Goal: Task Accomplishment & Management: Use online tool/utility

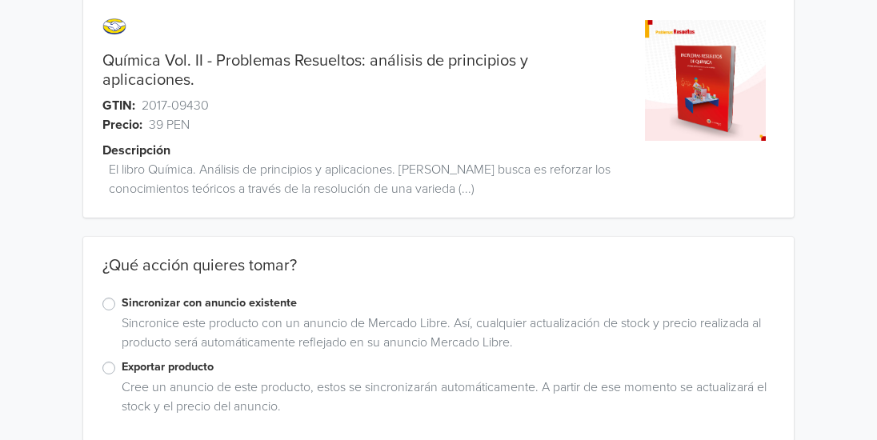
scroll to position [102, 0]
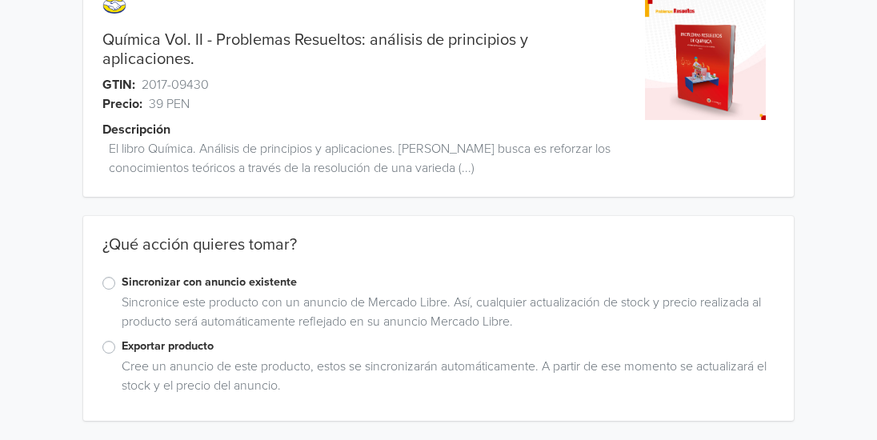
click at [116, 346] on div "Exportar producto" at bounding box center [438, 347] width 672 height 19
click at [122, 346] on label "Exportar producto" at bounding box center [448, 347] width 653 height 18
click at [0, 0] on input "Exportar producto" at bounding box center [0, 0] width 0 height 0
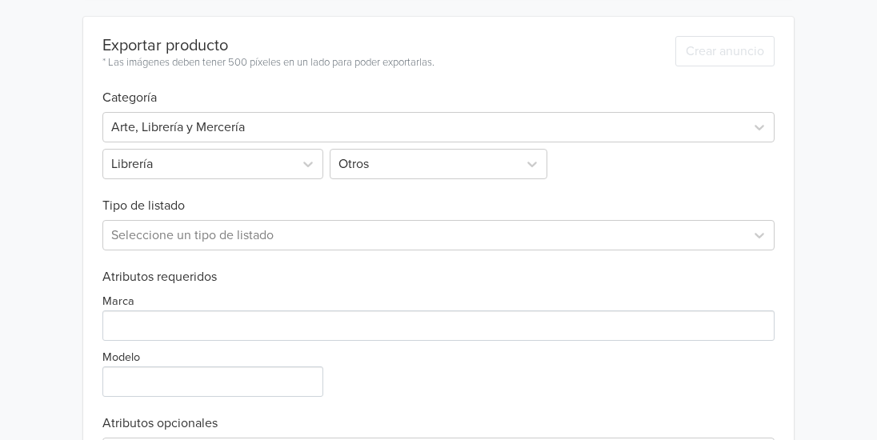
scroll to position [526, 0]
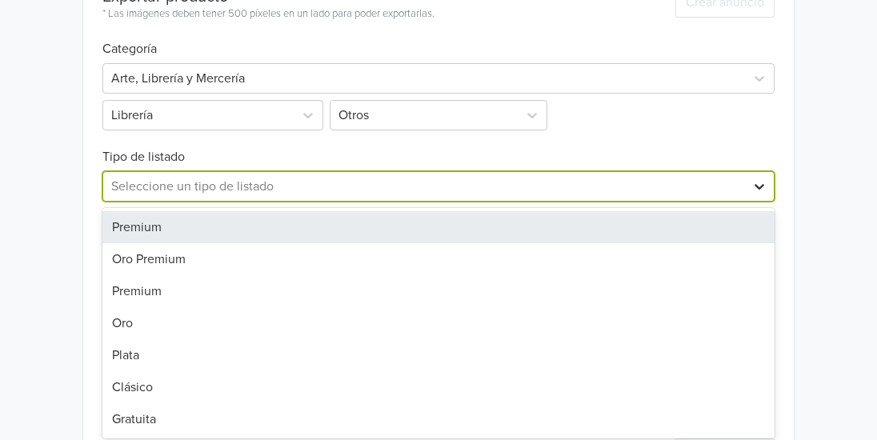
click at [761, 202] on div "7 results available. Use Up and Down to choose options, press Enter to select t…" at bounding box center [438, 186] width 672 height 30
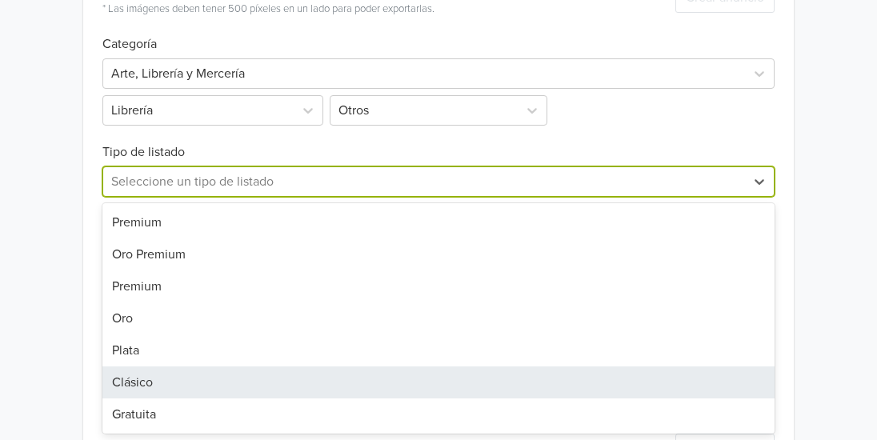
click at [515, 380] on div "Clásico" at bounding box center [438, 382] width 672 height 32
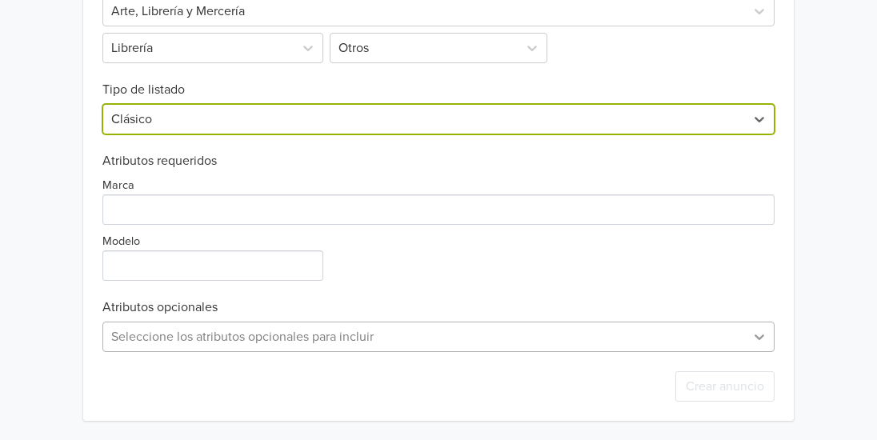
scroll to position [799, 0]
click at [762, 339] on div "Seleccione los atributos opcionales para incluir" at bounding box center [438, 337] width 672 height 30
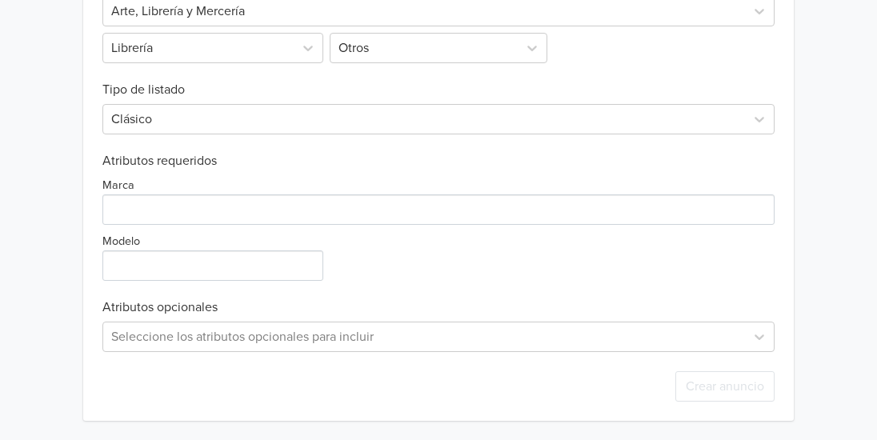
scroll to position [641, 0]
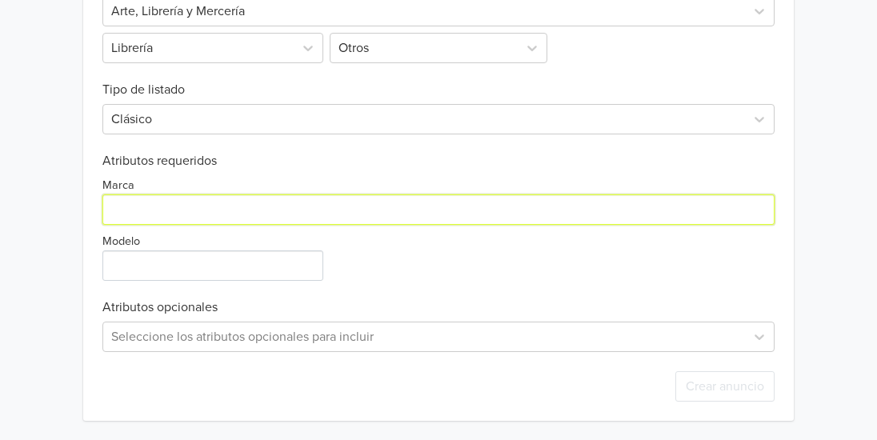
click at [335, 218] on input "Marca" at bounding box center [438, 209] width 672 height 30
type input "l"
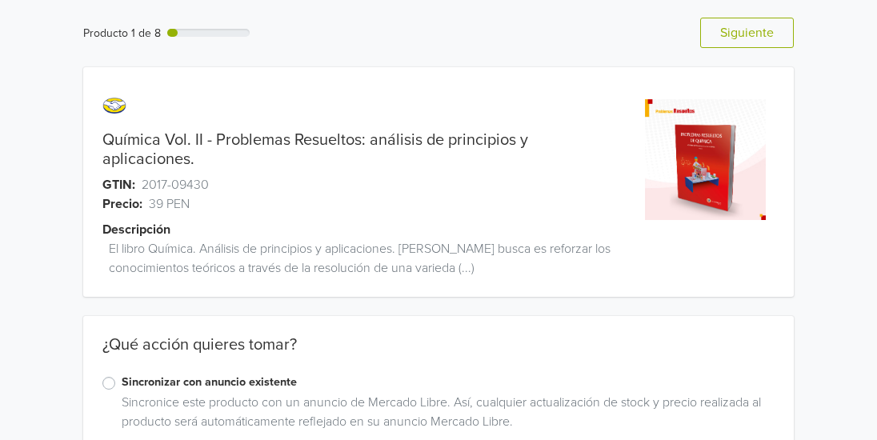
scroll to position [0, 0]
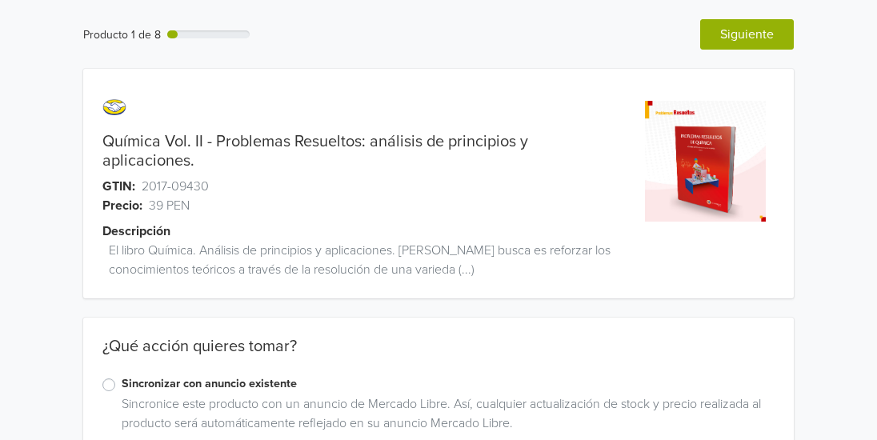
type input "[PERSON_NAME]"
click at [740, 43] on button "Siguiente" at bounding box center [747, 34] width 94 height 30
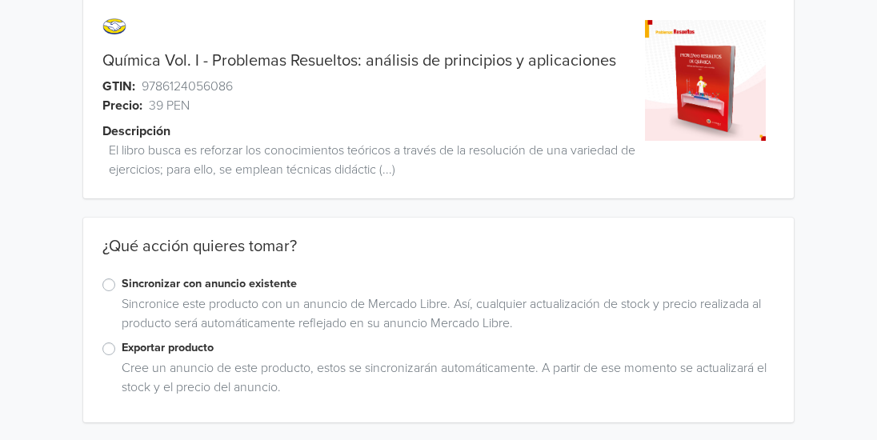
scroll to position [82, 0]
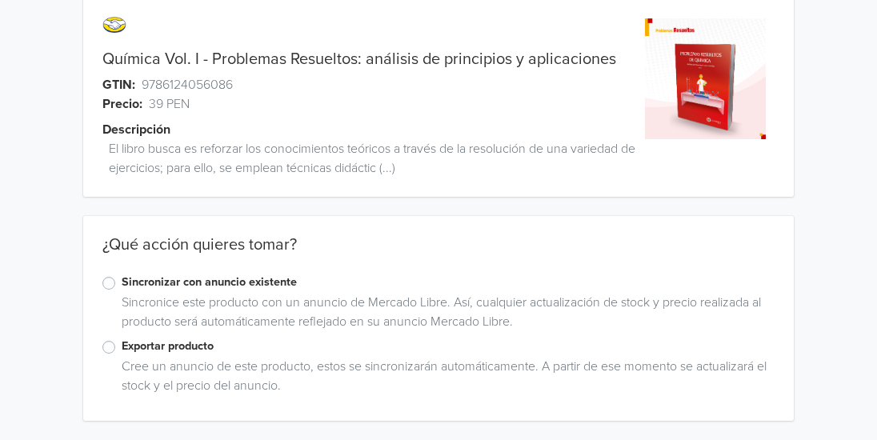
click at [122, 349] on label "Exportar producto" at bounding box center [448, 347] width 653 height 18
click at [0, 0] on input "Exportar producto" at bounding box center [0, 0] width 0 height 0
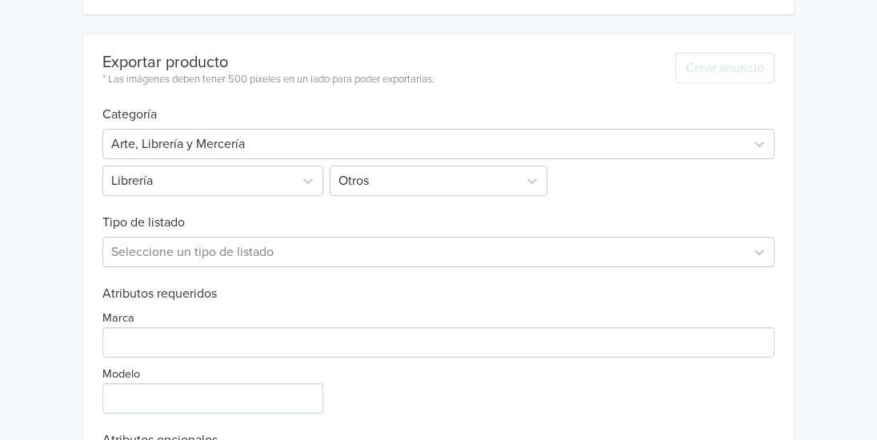
scroll to position [506, 0]
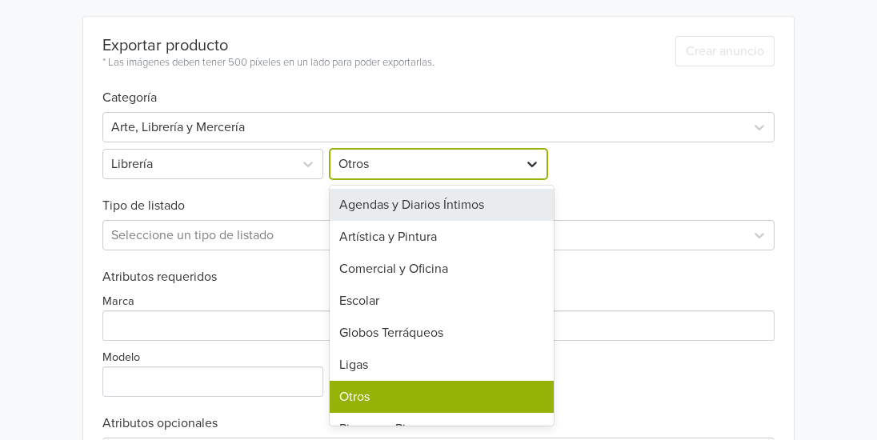
click at [535, 164] on icon at bounding box center [532, 165] width 10 height 6
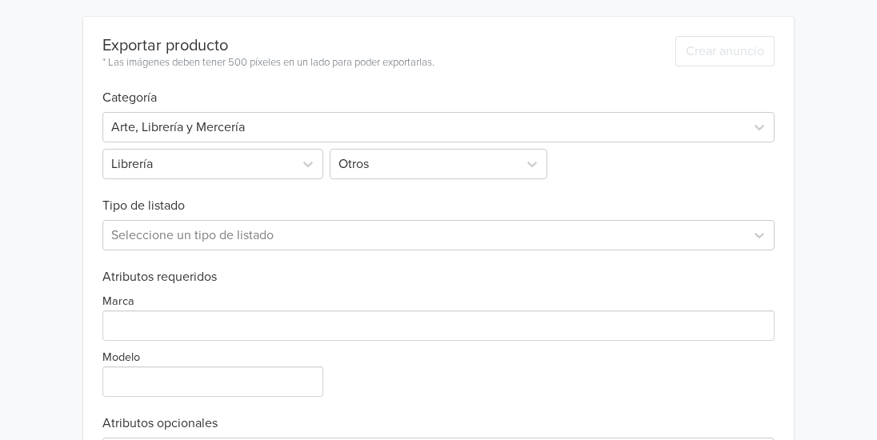
click at [588, 166] on div "Arte, Librería y Mercería Librería Otros" at bounding box center [438, 143] width 672 height 74
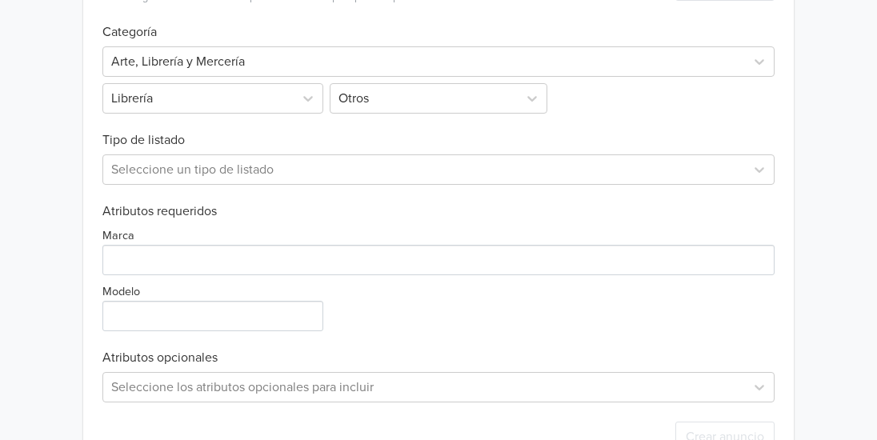
scroll to position [574, 0]
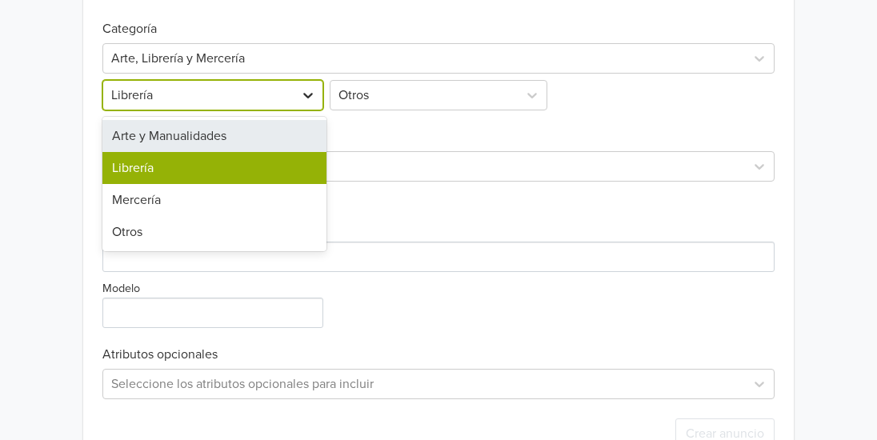
click at [308, 95] on icon at bounding box center [308, 95] width 16 height 16
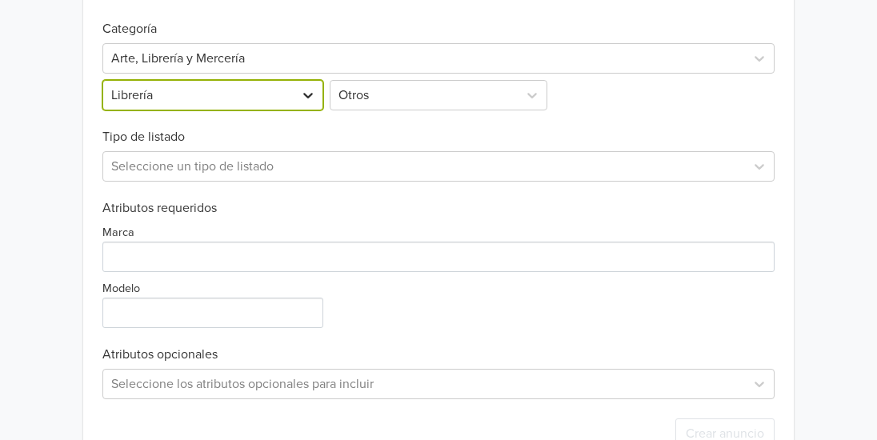
click at [308, 95] on icon at bounding box center [308, 95] width 16 height 16
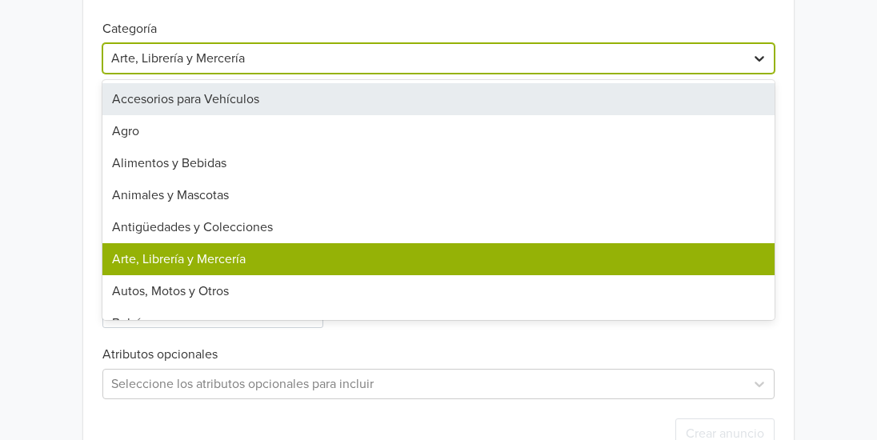
click at [759, 62] on icon at bounding box center [759, 58] width 16 height 16
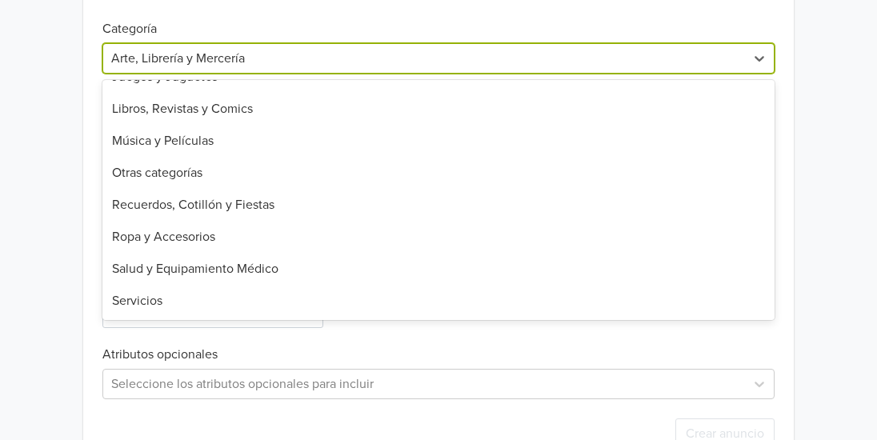
scroll to position [758, 0]
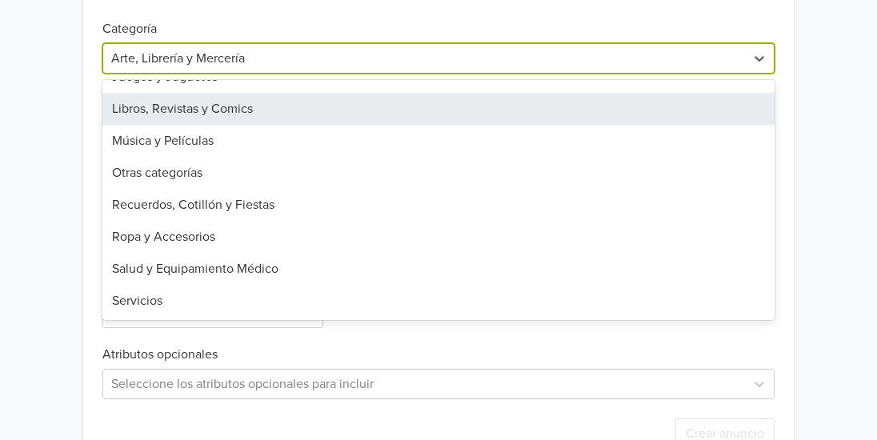
click at [562, 106] on div "Libros, Revistas y Comics" at bounding box center [438, 109] width 672 height 32
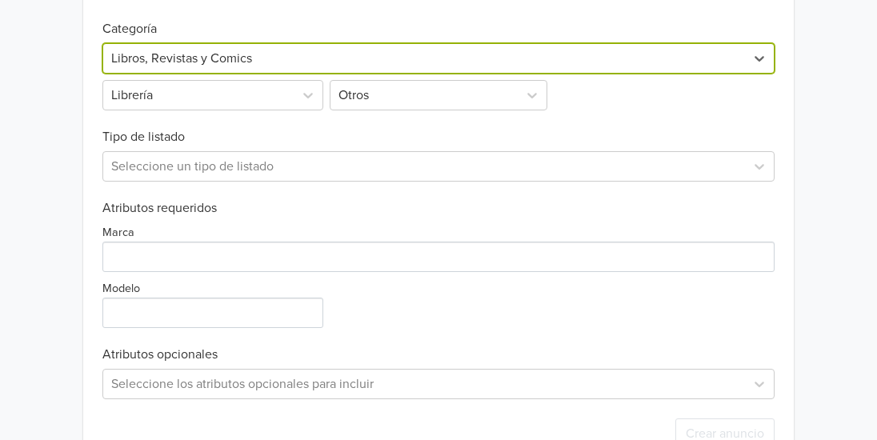
scroll to position [333, 0]
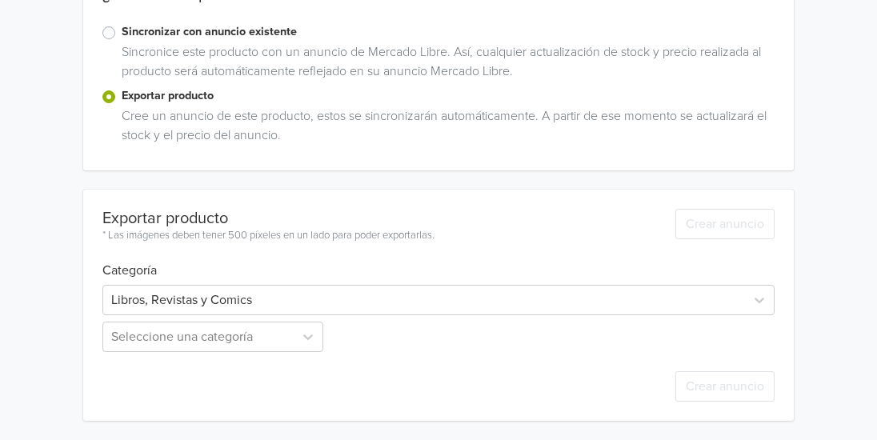
click at [823, 214] on div "Producto 2 de 8 Anterior Siguiente Química Vol. I - Problemas Resueltos: anális…" at bounding box center [438, 53] width 853 height 773
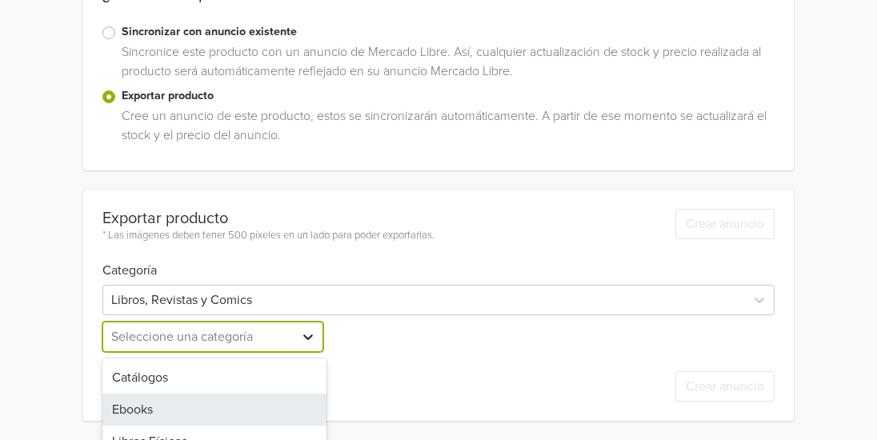
scroll to position [418, 0]
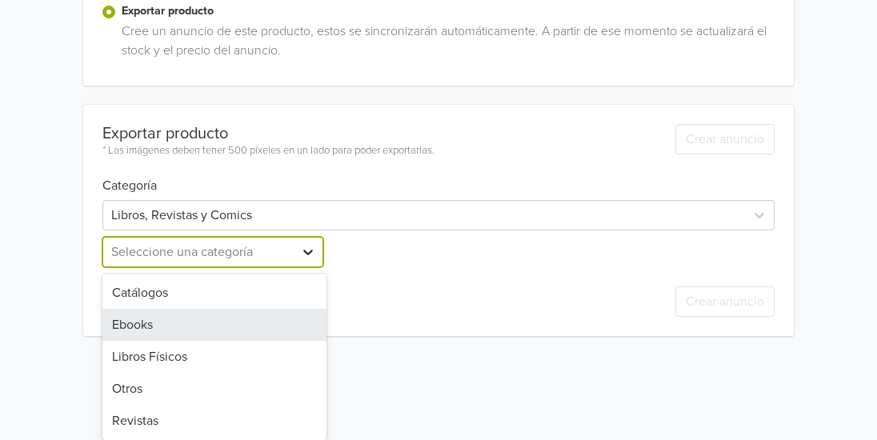
click at [295, 267] on div "5 results available. Use Up and Down to choose options, press Enter to select t…" at bounding box center [214, 252] width 224 height 30
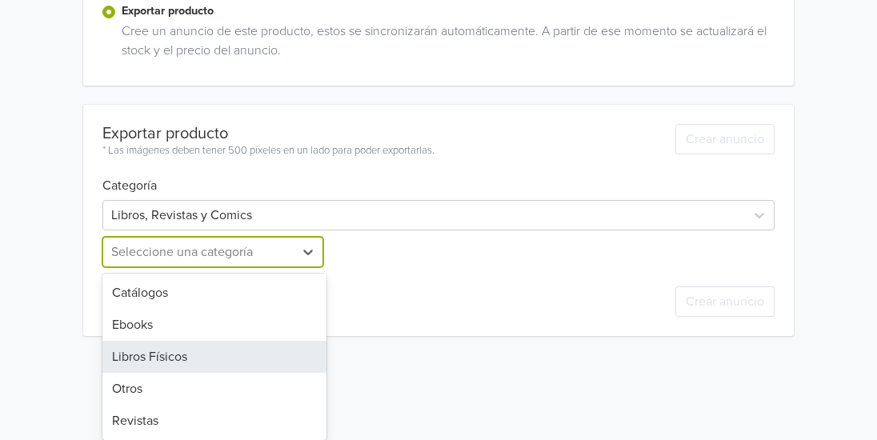
click at [262, 352] on div "Libros Físicos" at bounding box center [214, 357] width 224 height 32
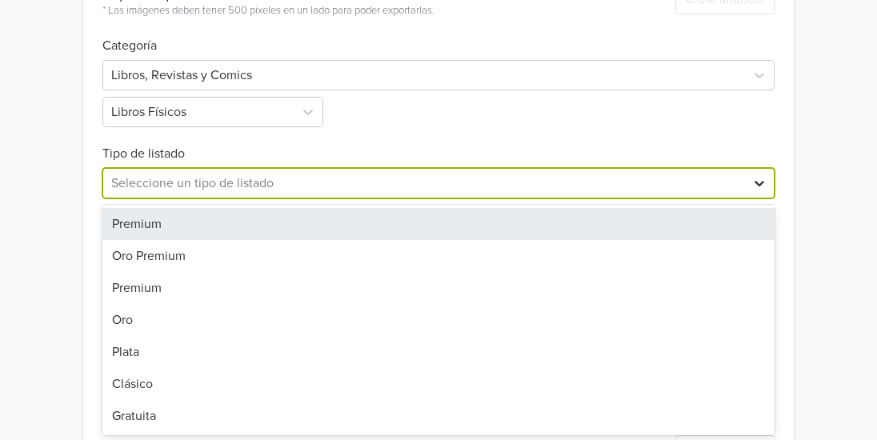
click at [755, 198] on div "Exportar producto * Las imágenes deben tener 500 píxeles en un lado para poder …" at bounding box center [438, 225] width 672 height 520
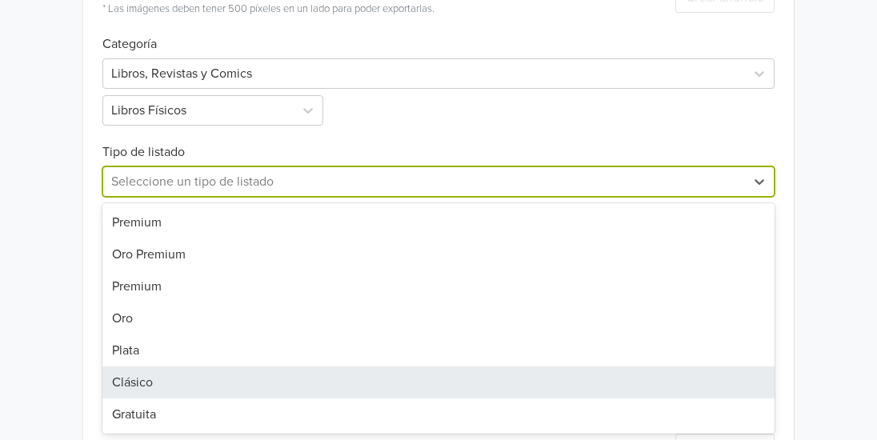
click at [430, 381] on div "Clásico" at bounding box center [438, 382] width 672 height 32
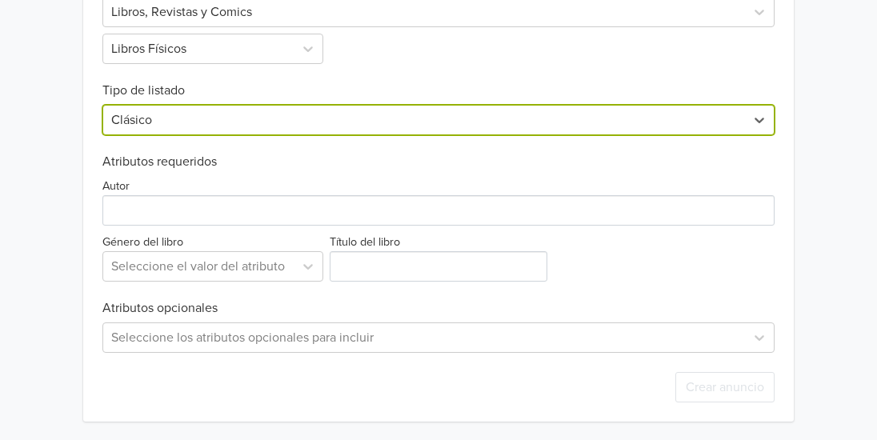
scroll to position [621, 0]
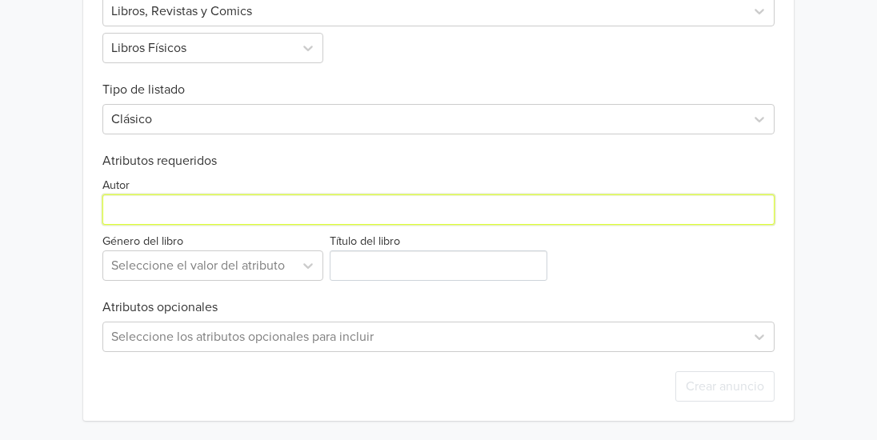
click at [552, 218] on input "Autor" at bounding box center [438, 209] width 672 height 30
type input "Lumbreras"
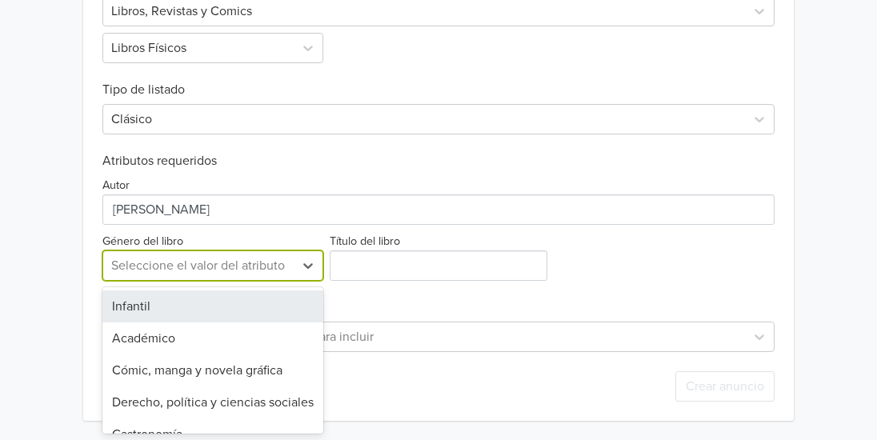
click at [271, 278] on div "Seleccione el valor del atributo" at bounding box center [198, 265] width 190 height 29
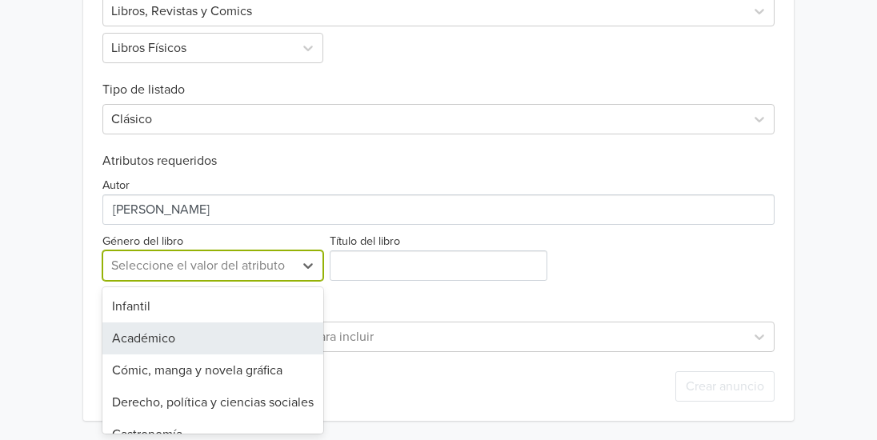
click at [214, 332] on div "Académico" at bounding box center [212, 338] width 221 height 32
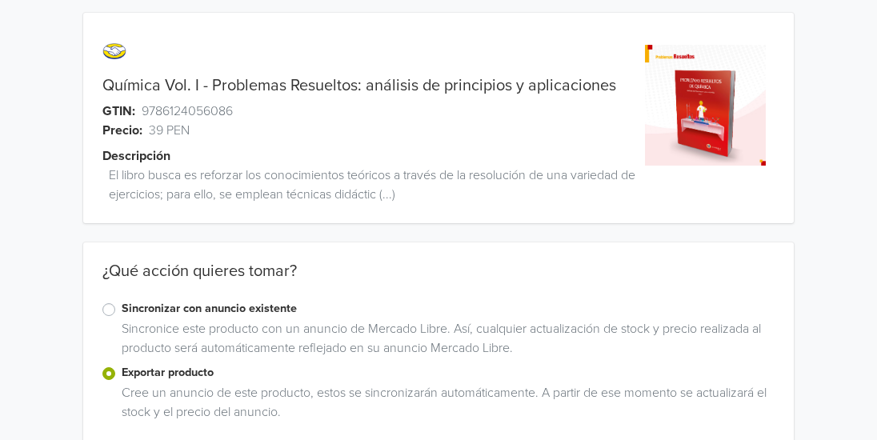
scroll to position [0, 0]
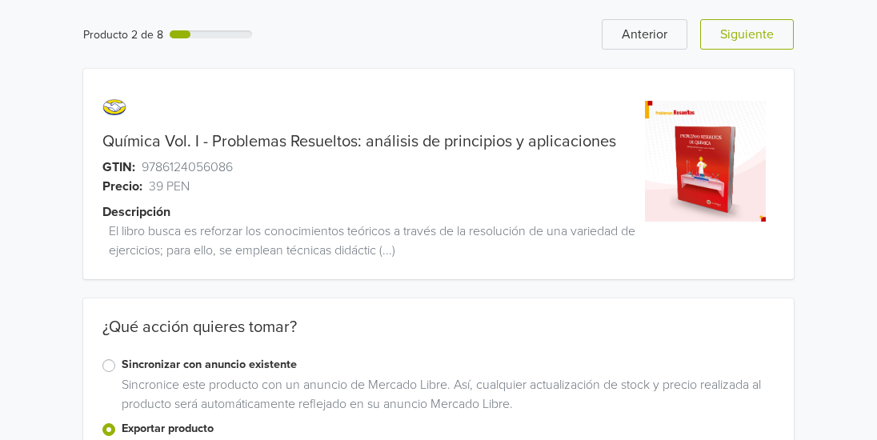
click at [238, 130] on div "Química Vol. I - Problemas Resueltos: análisis de principios y aplicaciones GTI…" at bounding box center [349, 183] width 533 height 191
click at [232, 138] on link "Química Vol. I - Problemas Resueltos: análisis de principios y aplicaciones" at bounding box center [359, 141] width 514 height 19
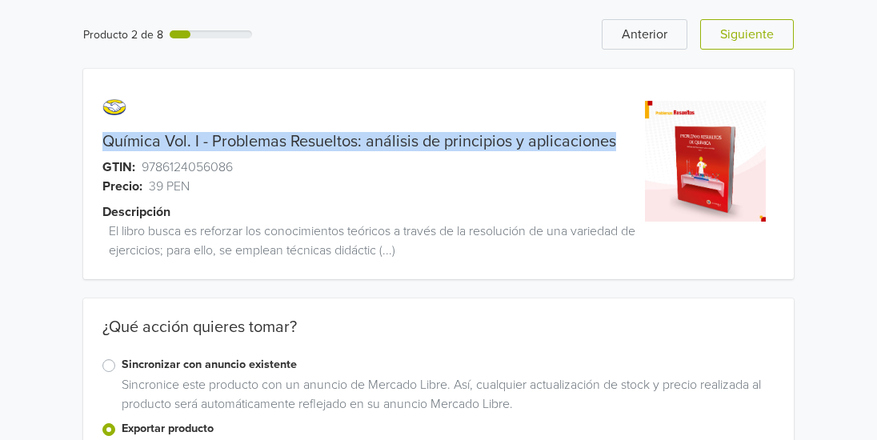
click at [232, 138] on link "Química Vol. I - Problemas Resueltos: análisis de principios y aplicaciones" at bounding box center [359, 141] width 514 height 19
copy link "Química Vol. I - Problemas Resueltos: análisis de principios y aplicaciones"
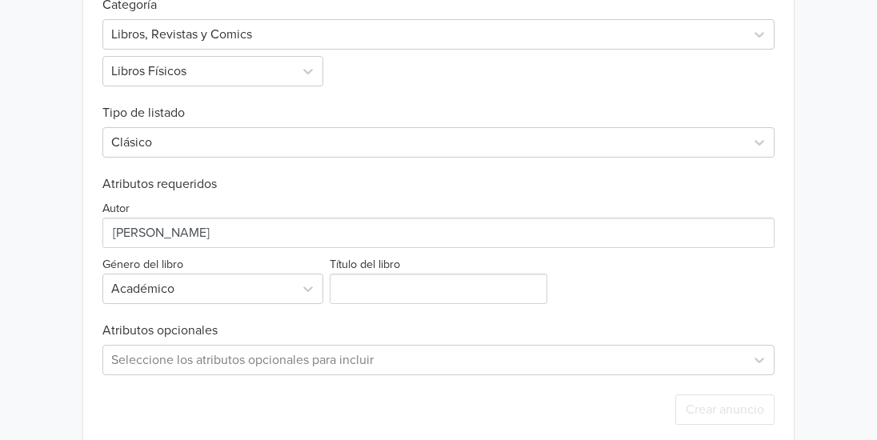
scroll to position [621, 0]
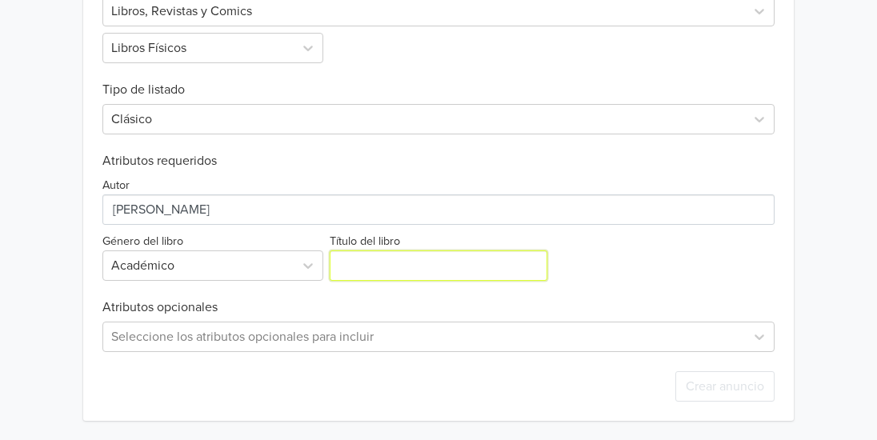
paste input "Química Vol. I - Problemas Resueltos: análisis de principios y aplicaciones"
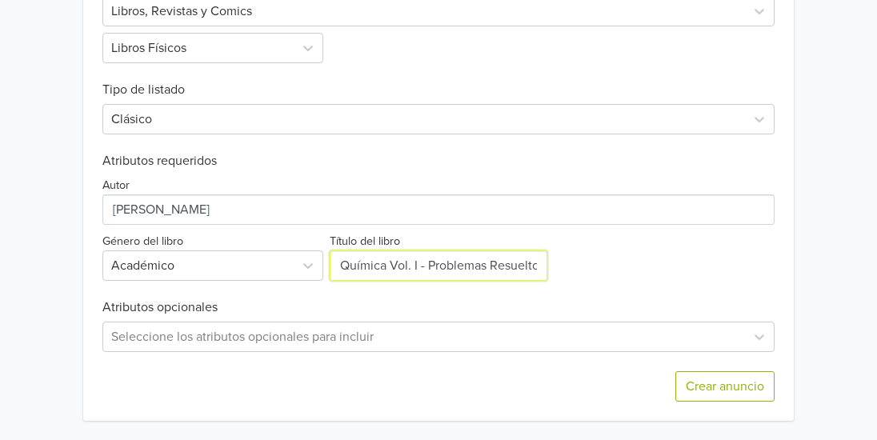
click at [375, 259] on input "Título del libro" at bounding box center [439, 265] width 218 height 30
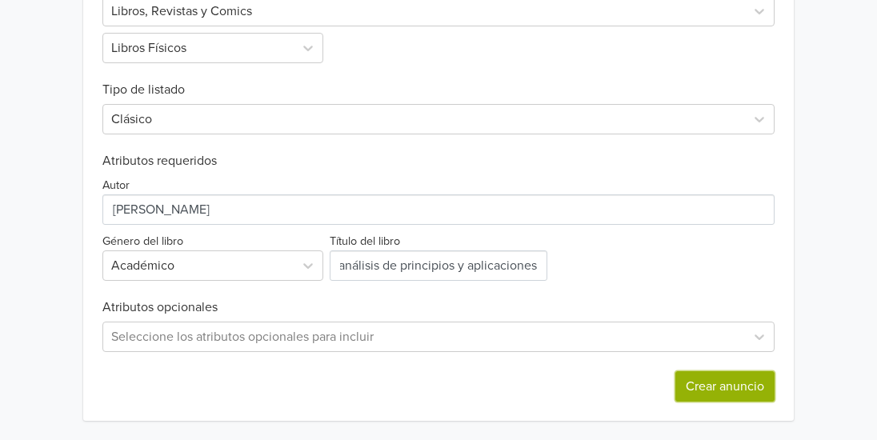
scroll to position [0, 0]
click at [729, 381] on button "Crear anuncio" at bounding box center [724, 386] width 99 height 30
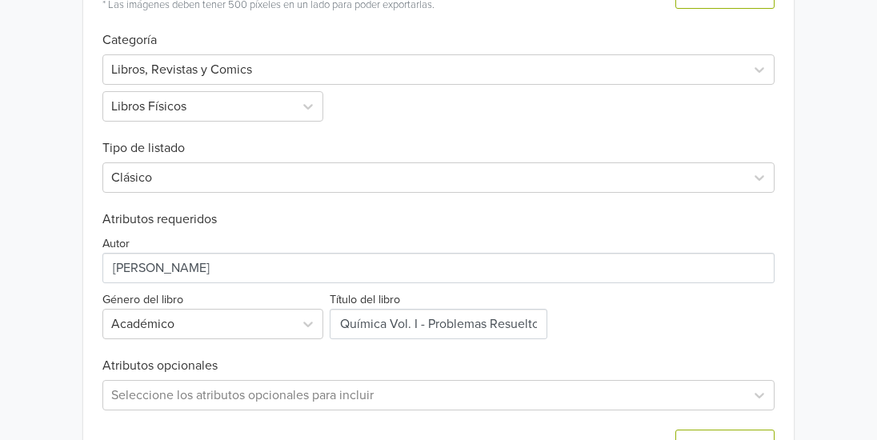
scroll to position [681, 0]
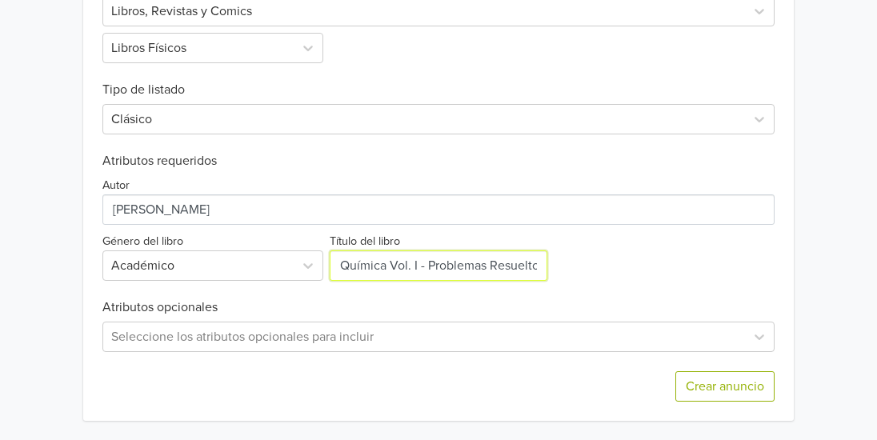
click at [515, 274] on input "Título del libro" at bounding box center [439, 265] width 218 height 30
drag, startPoint x: 482, startPoint y: 275, endPoint x: 584, endPoint y: 271, distance: 101.7
click at [584, 271] on div "Autor Género del libro Académico Título del libro" at bounding box center [438, 225] width 672 height 112
click at [479, 268] on input "Título del libro" at bounding box center [439, 265] width 218 height 30
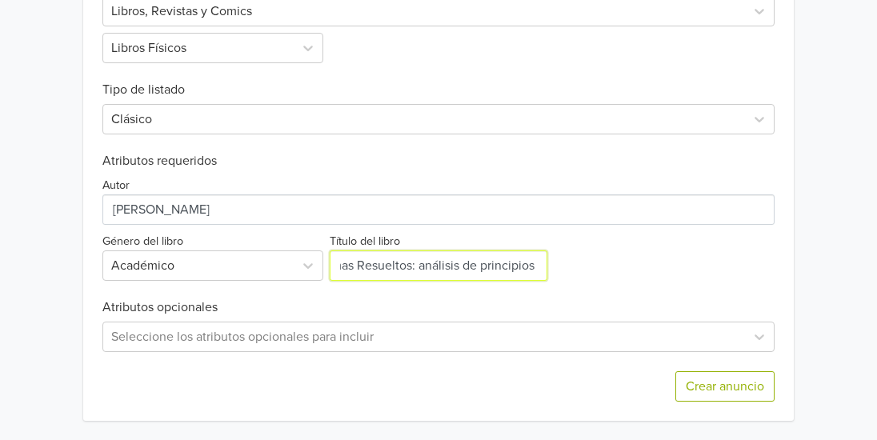
scroll to position [0, 0]
drag, startPoint x: 427, startPoint y: 268, endPoint x: 338, endPoint y: 270, distance: 89.6
click at [338, 270] on input "Título del libro" at bounding box center [439, 265] width 218 height 30
click at [466, 262] on input "Título del libro" at bounding box center [439, 265] width 218 height 30
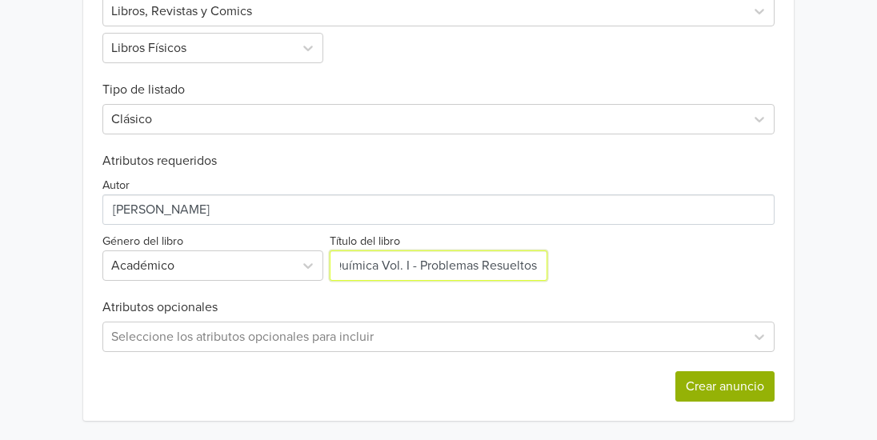
type input "Química Vol. I - Problemas Resueltos"
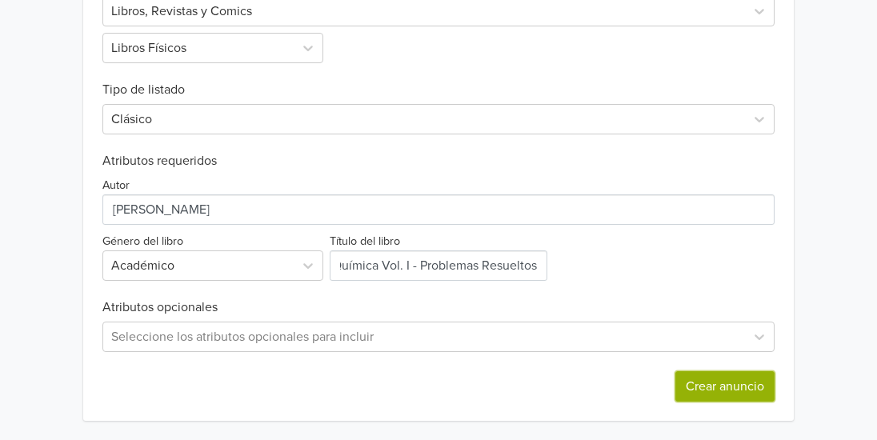
click at [752, 383] on button "Crear anuncio" at bounding box center [724, 386] width 99 height 30
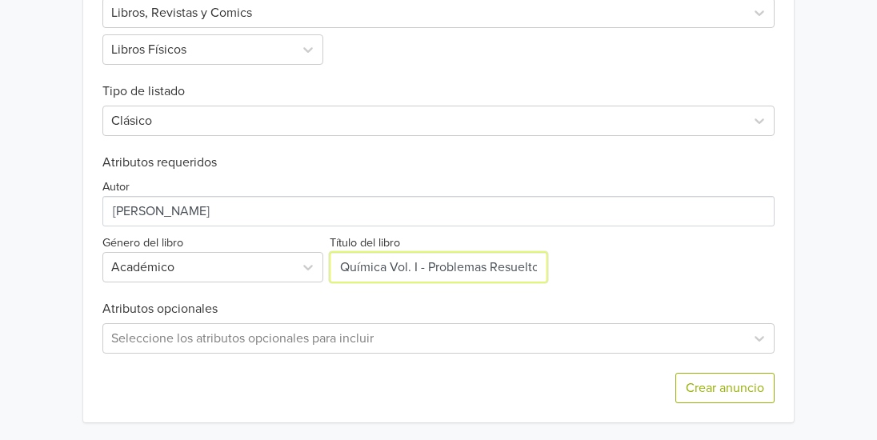
click at [454, 276] on input "Título del libro" at bounding box center [439, 267] width 218 height 30
drag, startPoint x: 467, startPoint y: 269, endPoint x: 555, endPoint y: 254, distance: 89.3
click at [555, 254] on div "Autor Género del libro Académico Título del libro" at bounding box center [438, 226] width 672 height 112
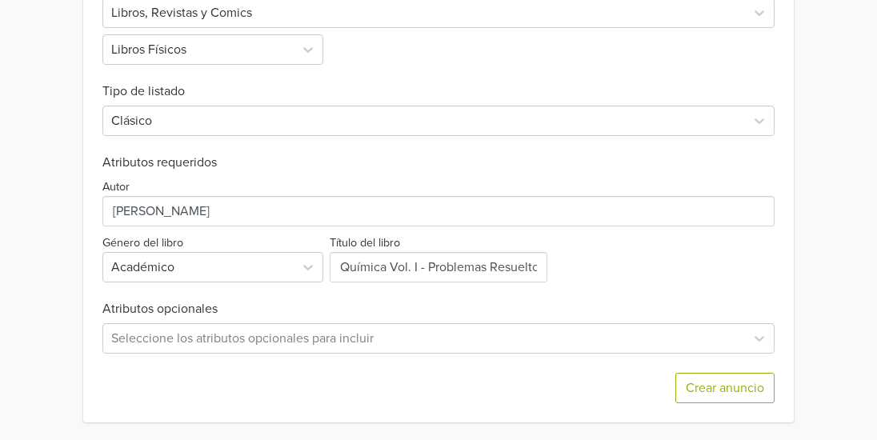
click at [580, 282] on div "Autor Género del libro Académico Título del libro" at bounding box center [438, 226] width 672 height 112
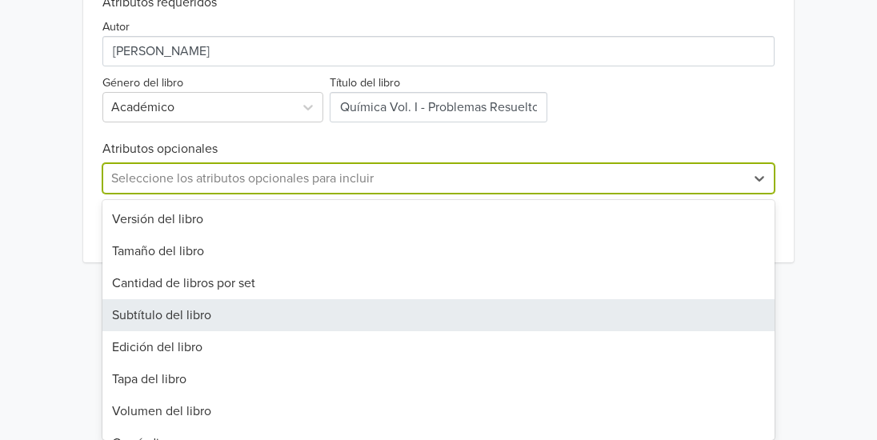
click at [552, 194] on div "39 results available. Use Up and Down to choose options, press Enter to select …" at bounding box center [438, 178] width 672 height 30
click at [556, 315] on div "Subtítulo del libro" at bounding box center [438, 315] width 672 height 32
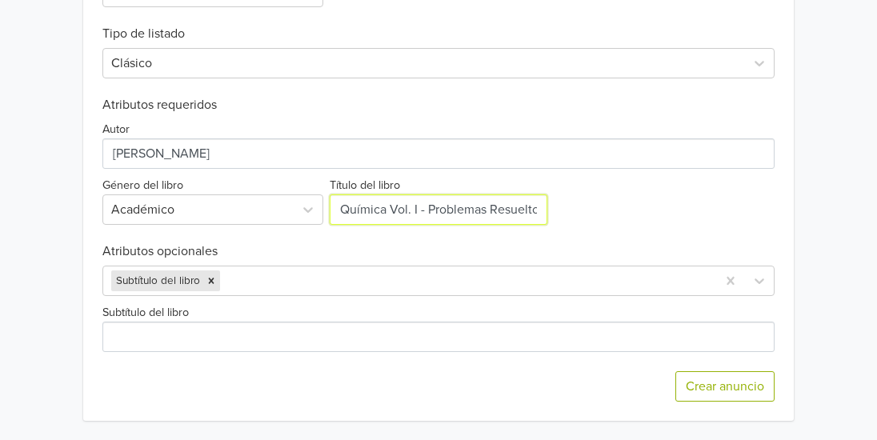
drag, startPoint x: 409, startPoint y: 211, endPoint x: 324, endPoint y: 210, distance: 84.8
click at [324, 210] on div "Autor Género del libro Académico Título del libro" at bounding box center [438, 169] width 672 height 112
click at [470, 202] on input "Título del libro" at bounding box center [439, 209] width 218 height 30
click at [349, 212] on input "Título del libro" at bounding box center [439, 209] width 218 height 30
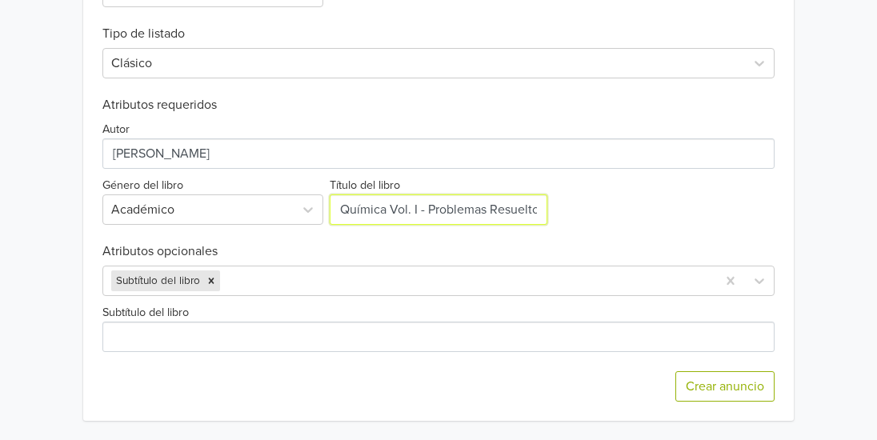
click at [349, 212] on input "Título del libro" at bounding box center [439, 209] width 218 height 30
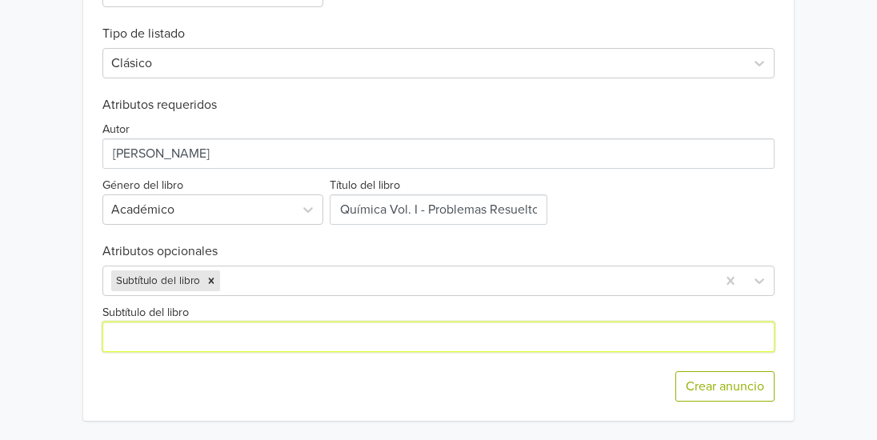
click at [338, 327] on input "Subtítulo del libro" at bounding box center [438, 337] width 672 height 30
paste input "Química Vol. I - Problemas Resueltos"
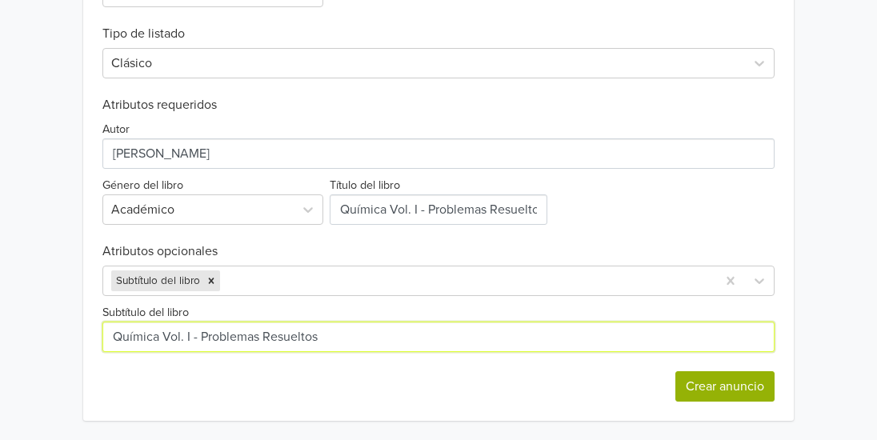
type input "Química Vol. I - Problemas Resueltos"
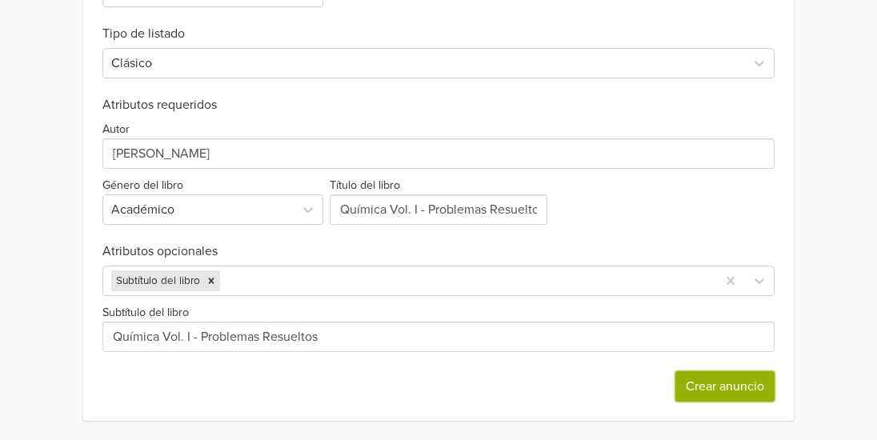
click at [724, 392] on button "Crear anuncio" at bounding box center [724, 386] width 99 height 30
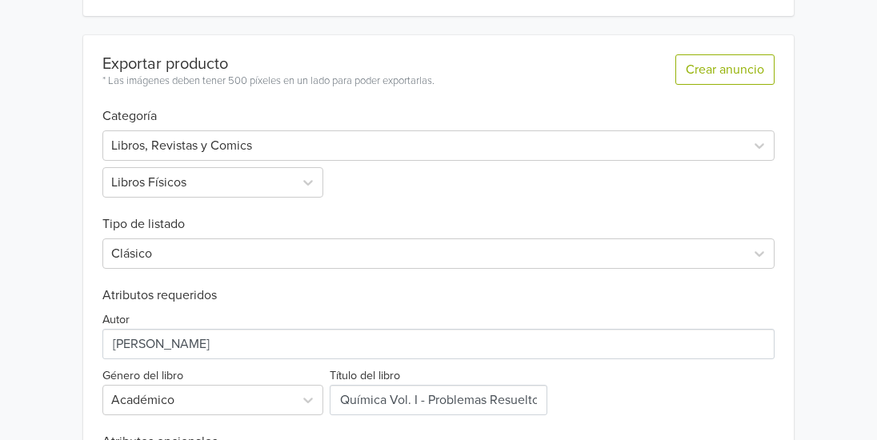
scroll to position [544, 0]
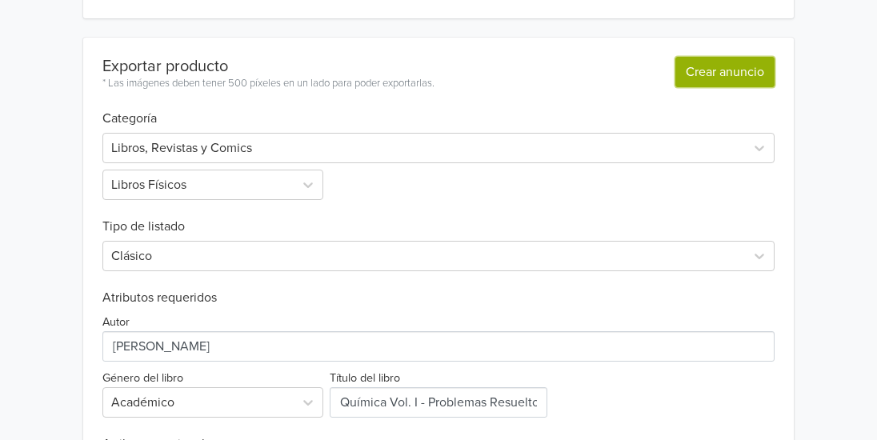
click at [735, 74] on button "Crear anuncio" at bounding box center [724, 72] width 99 height 30
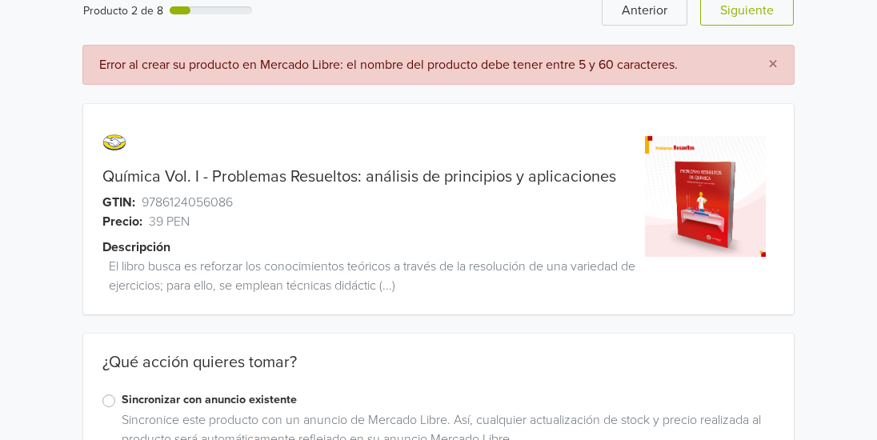
scroll to position [0, 0]
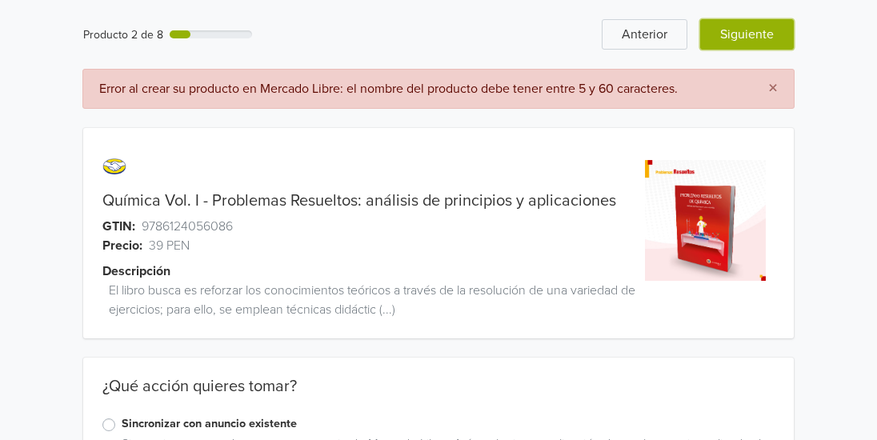
click at [758, 28] on button "Siguiente" at bounding box center [747, 34] width 94 height 30
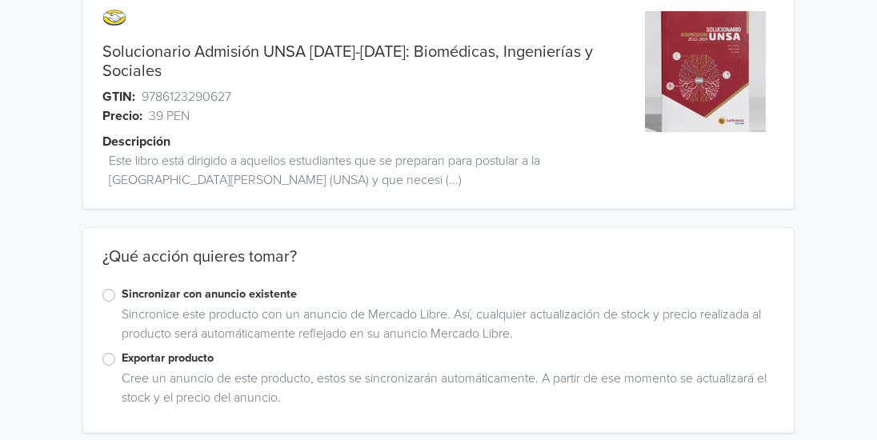
scroll to position [147, 0]
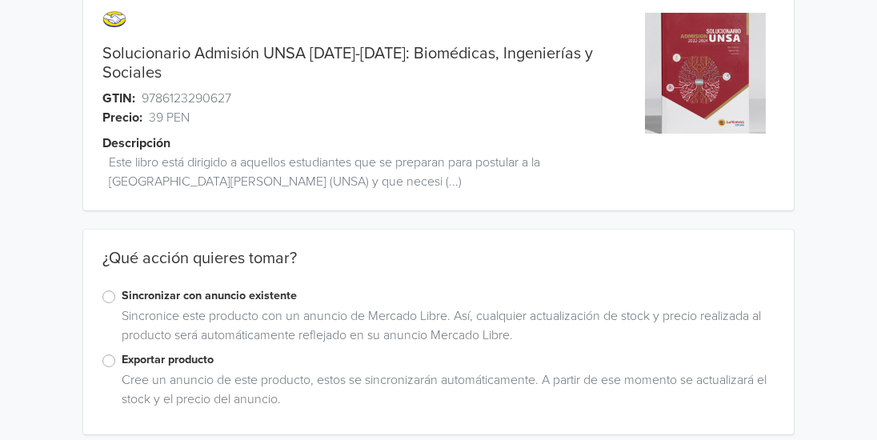
click at [171, 358] on label "Exportar producto" at bounding box center [448, 360] width 653 height 18
click at [0, 0] on input "Exportar producto" at bounding box center [0, 0] width 0 height 0
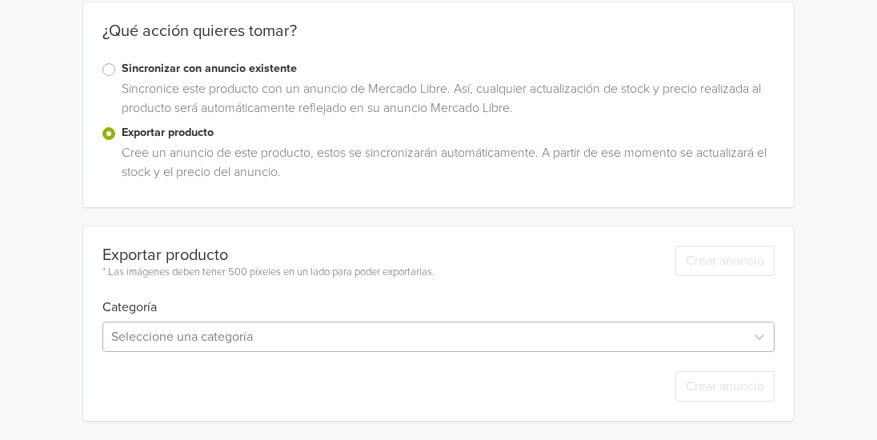
scroll to position [474, 0]
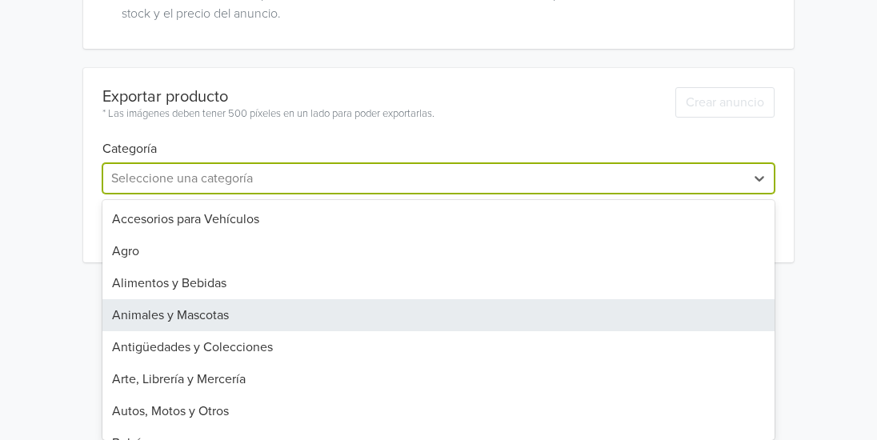
click at [483, 194] on div "31 results available. Use Up and Down to choose options, press Enter to select …" at bounding box center [438, 178] width 672 height 30
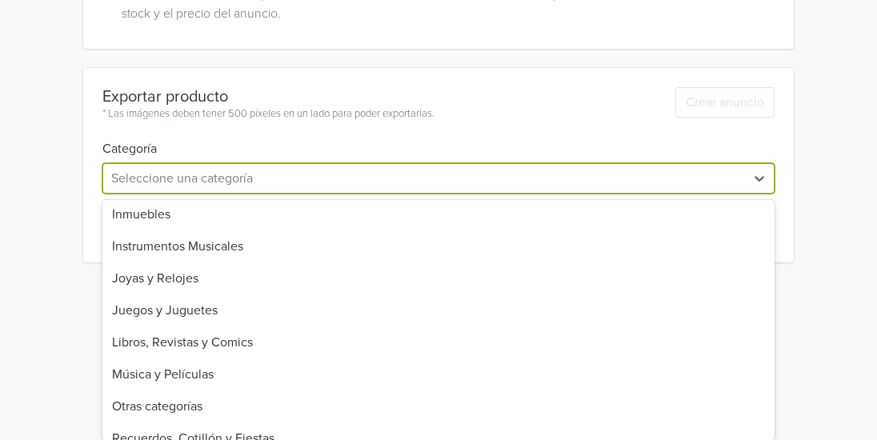
scroll to position [649, 0]
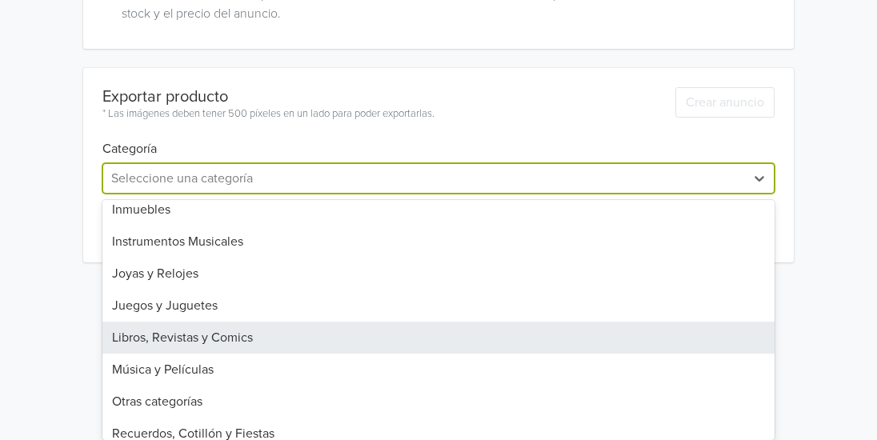
click at [470, 330] on div "Libros, Revistas y Comics" at bounding box center [438, 338] width 672 height 32
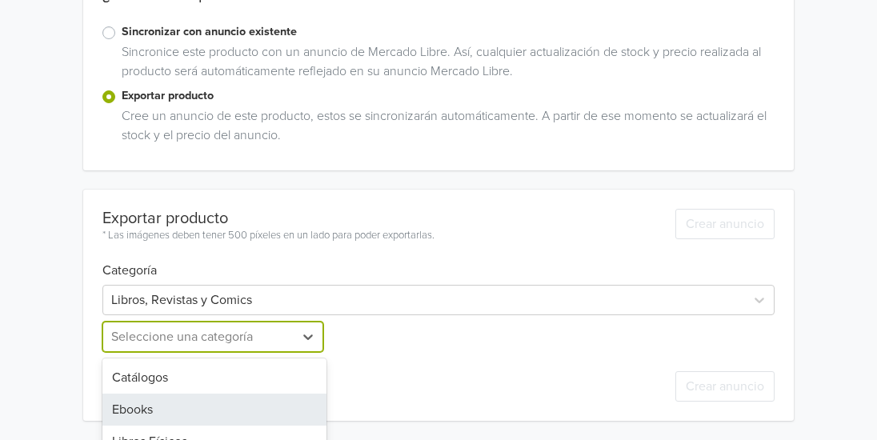
scroll to position [437, 0]
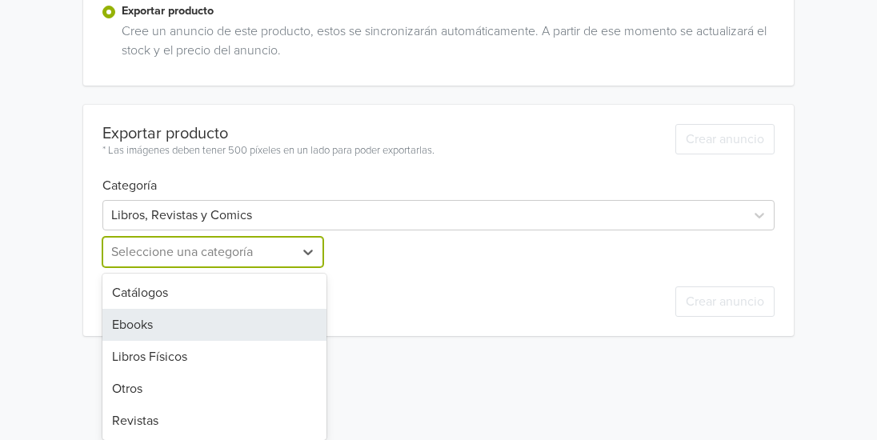
click at [284, 267] on div "5 results available. Use Up and Down to choose options, press Enter to select t…" at bounding box center [214, 252] width 224 height 30
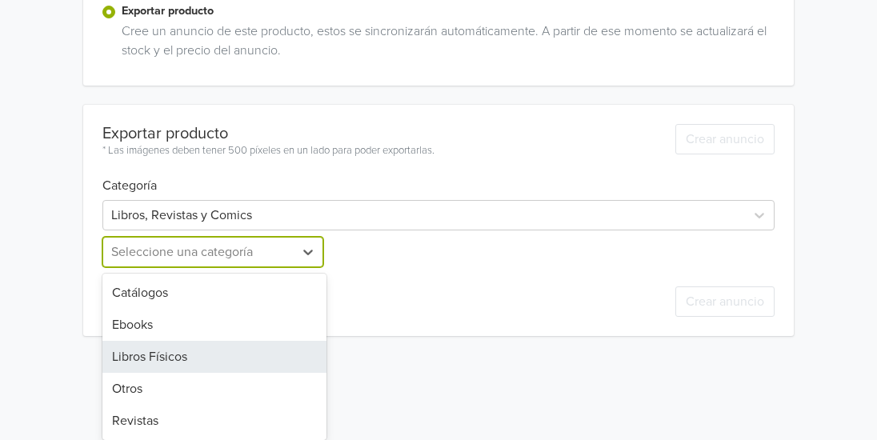
click at [258, 356] on div "Libros Físicos" at bounding box center [214, 357] width 224 height 32
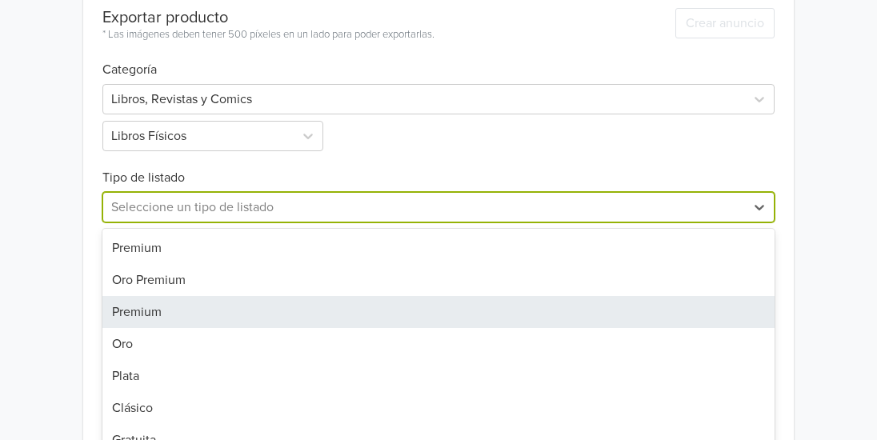
scroll to position [578, 0]
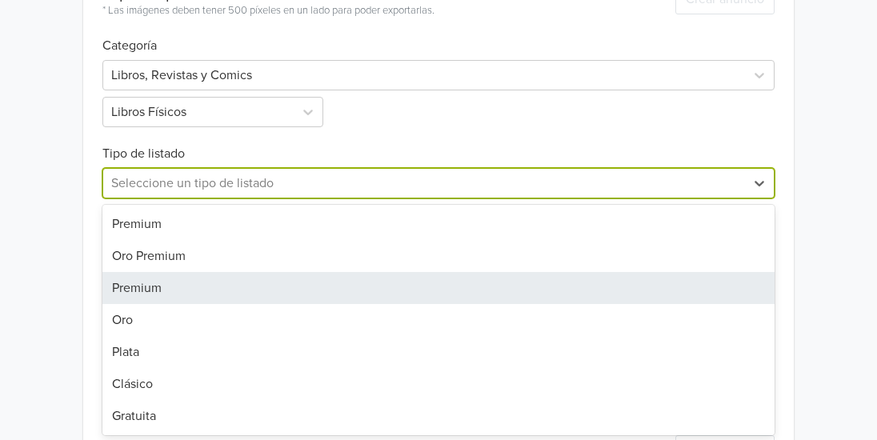
click at [565, 198] on div "7 results available. Use Up and Down to choose options, press Enter to select t…" at bounding box center [438, 183] width 672 height 30
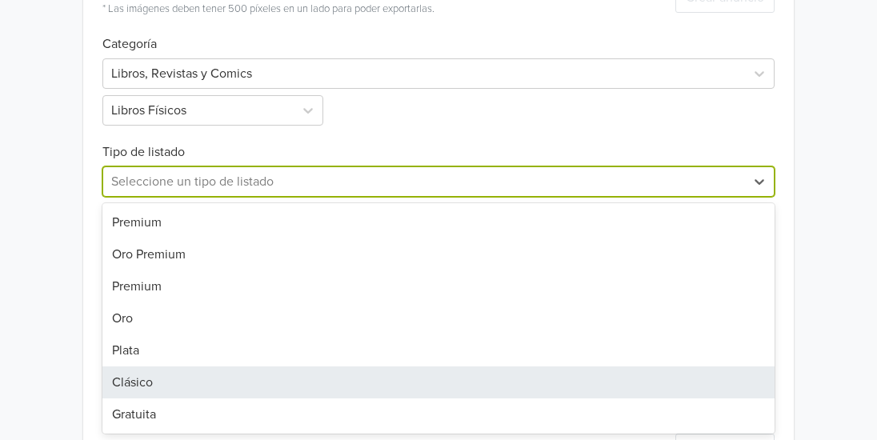
click at [506, 370] on div "Clásico" at bounding box center [438, 382] width 672 height 32
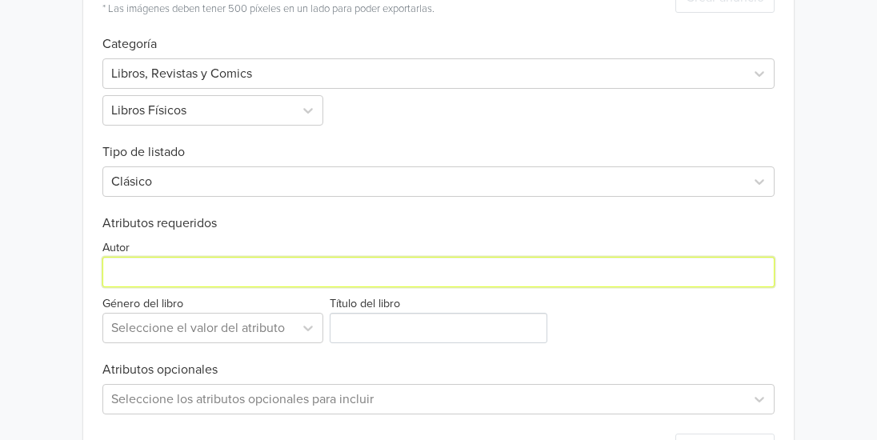
click at [705, 268] on input "Autor" at bounding box center [438, 272] width 672 height 30
type input "Lumbreras"
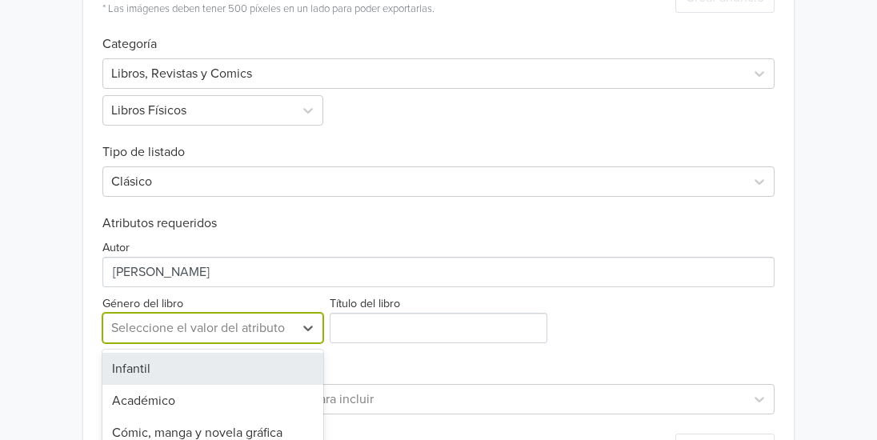
scroll to position [641, 0]
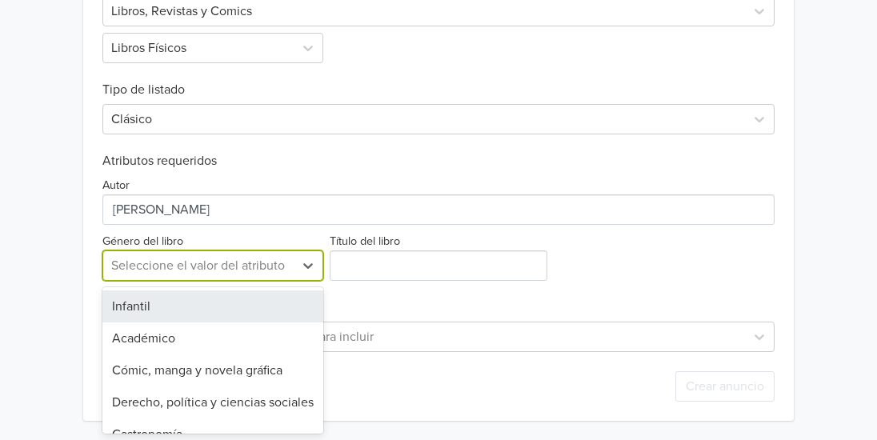
click at [218, 281] on div "28 results available. Use Up and Down to choose options, press Enter to select …" at bounding box center [212, 265] width 221 height 30
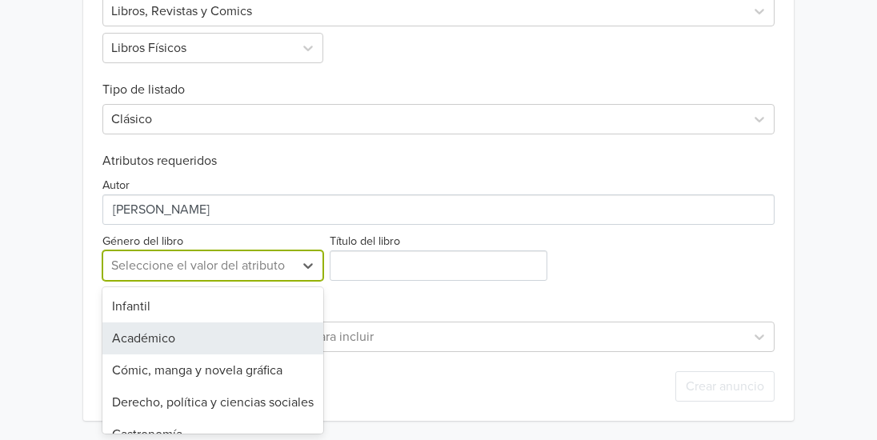
click at [181, 340] on div "Académico" at bounding box center [212, 338] width 221 height 32
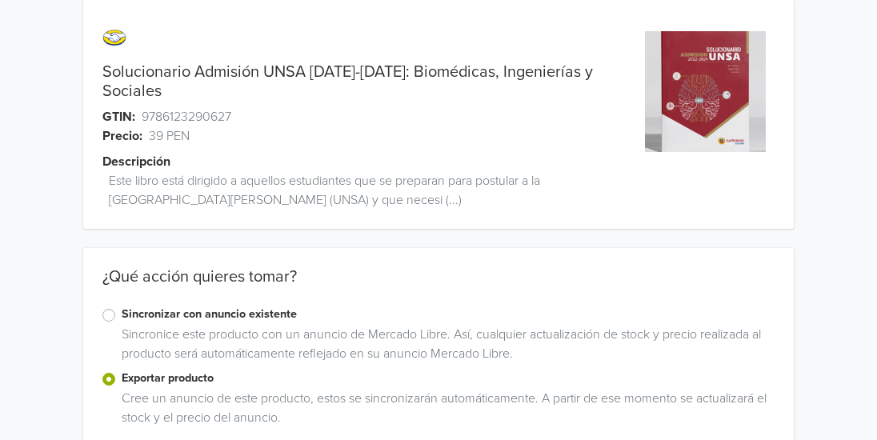
scroll to position [70, 0]
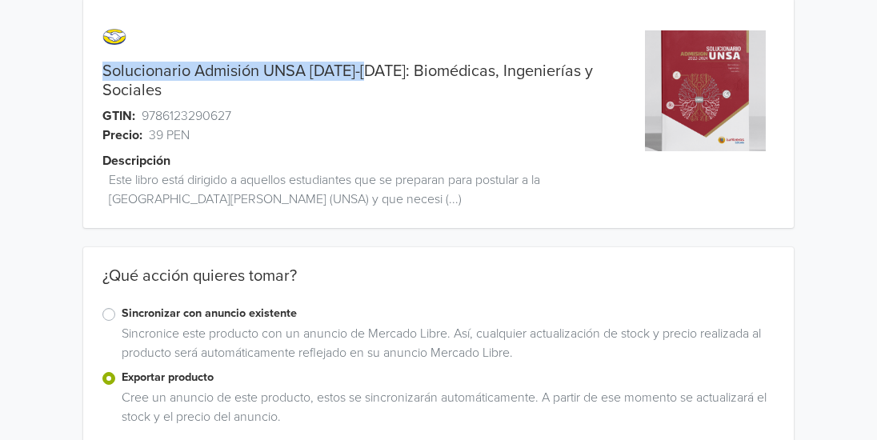
drag, startPoint x: 102, startPoint y: 71, endPoint x: 385, endPoint y: 71, distance: 283.2
click at [385, 71] on link "Solucionario Admisión UNSA 2022-2024: Biomédicas, Ingenierías y Sociales" at bounding box center [359, 81] width 514 height 38
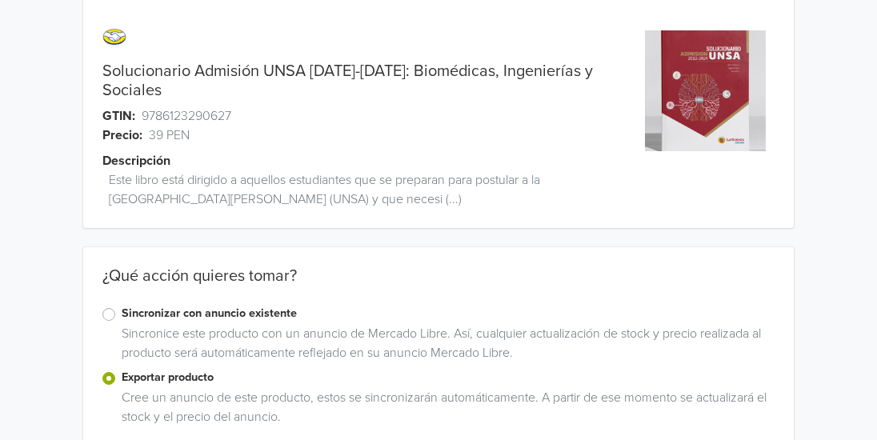
click at [388, 71] on link "Solucionario Admisión UNSA 2022-2024: Biomédicas, Ingenierías y Sociales" at bounding box center [359, 81] width 514 height 38
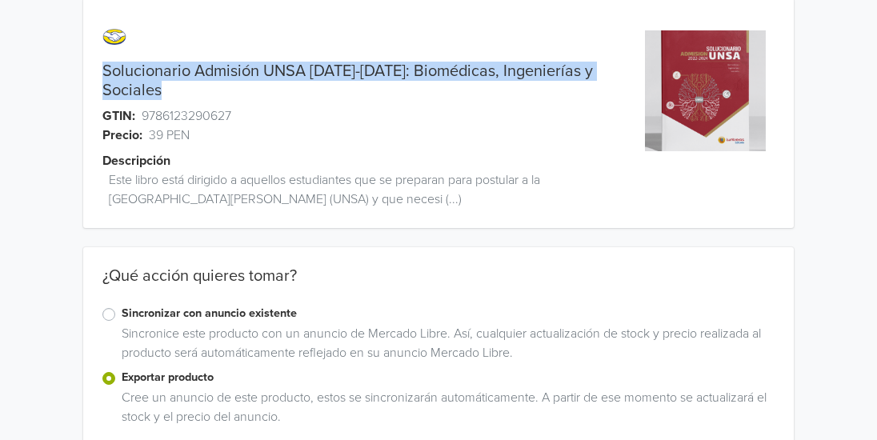
click at [388, 71] on link "Solucionario Admisión UNSA 2022-2024: Biomédicas, Ingenierías y Sociales" at bounding box center [359, 81] width 514 height 38
copy link "Solucionario Admisión UNSA 2022-2024: Biomédicas, Ingenierías y Sociales"
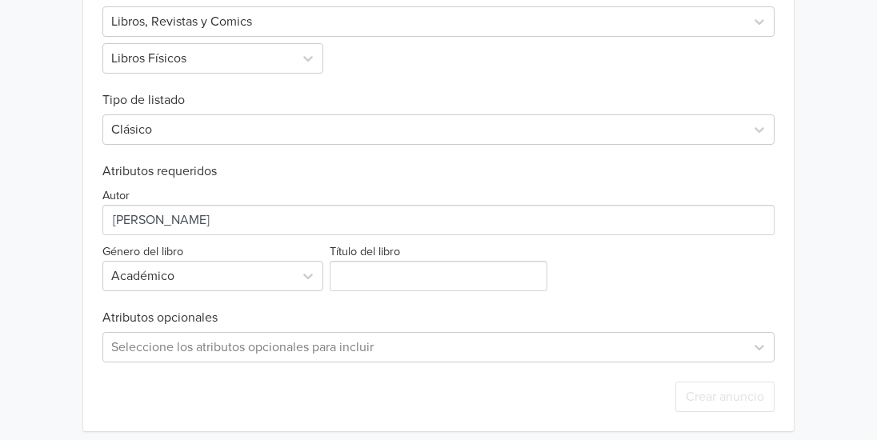
scroll to position [641, 0]
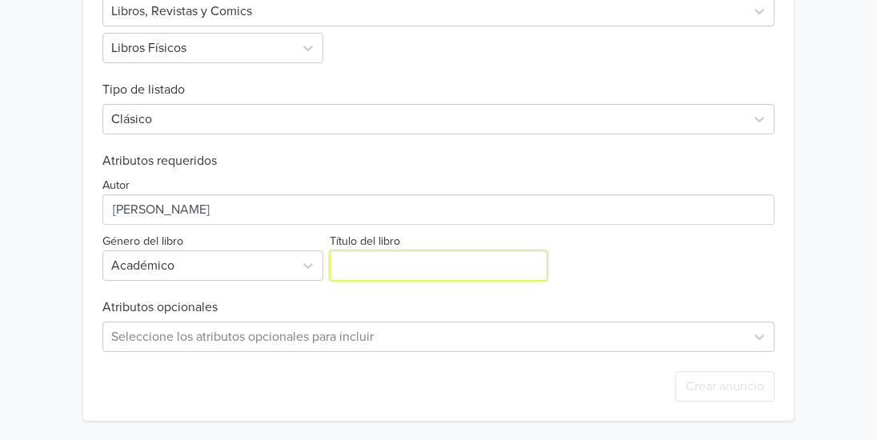
click at [390, 264] on input "Título del libro" at bounding box center [439, 265] width 218 height 30
paste input "Solucionario Admisión UNSA 2022-2024: Biomédicas, Ingenierías y Sociales"
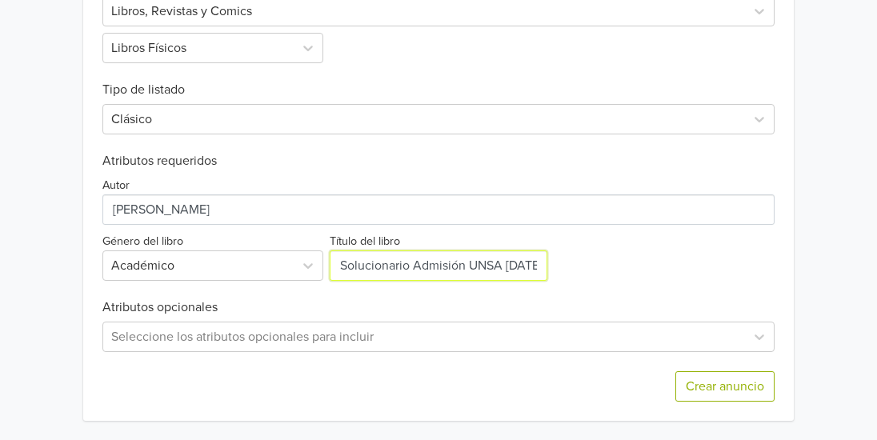
scroll to position [0, 231]
click at [332, 276] on input "Título del libro" at bounding box center [439, 265] width 218 height 30
drag, startPoint x: 344, startPoint y: 265, endPoint x: 557, endPoint y: 258, distance: 212.9
click at [557, 258] on div "Autor Género del libro Académico Título del libro" at bounding box center [438, 225] width 672 height 112
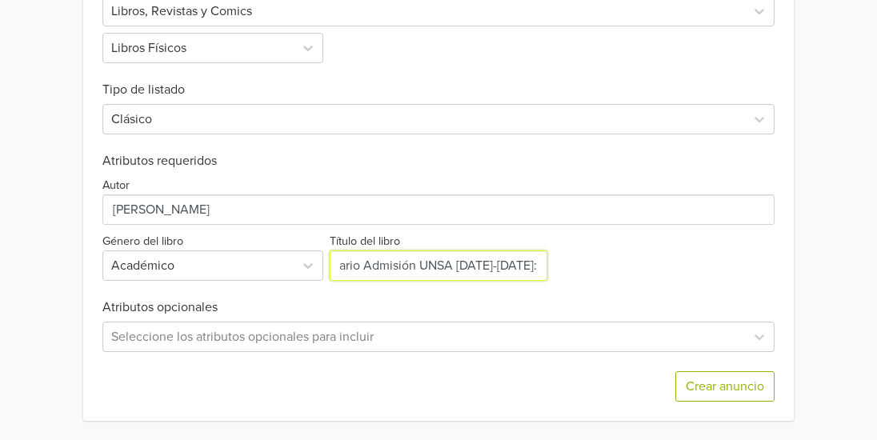
scroll to position [0, 39]
type input "Solucionario Admisión UNSA 2022-2024:"
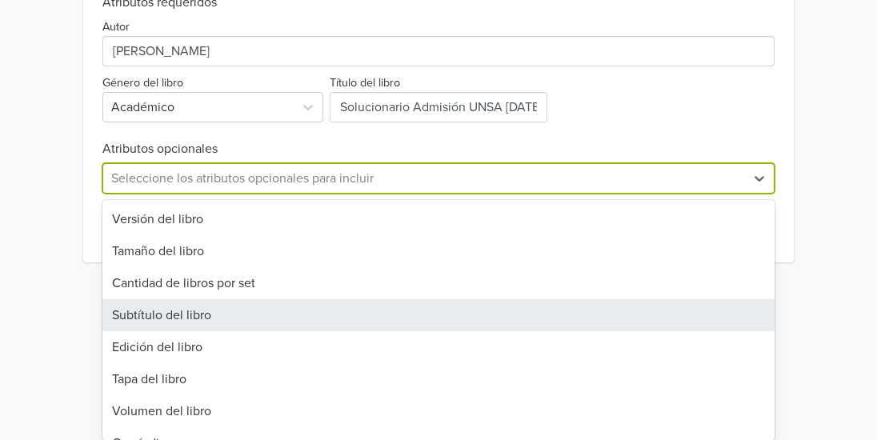
click at [510, 194] on div "39 results available. Use Up and Down to choose options, press Enter to select …" at bounding box center [438, 178] width 672 height 30
click at [494, 322] on div "Subtítulo del libro" at bounding box center [438, 315] width 672 height 32
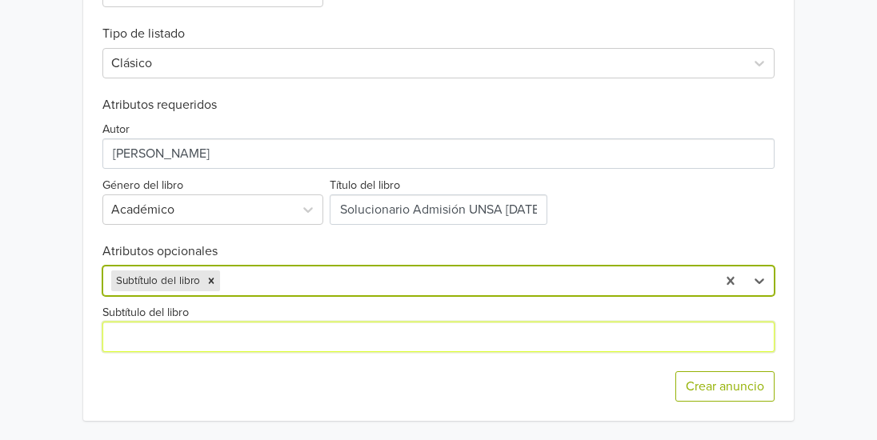
click at [430, 335] on input "Subtítulo del libro" at bounding box center [438, 337] width 672 height 30
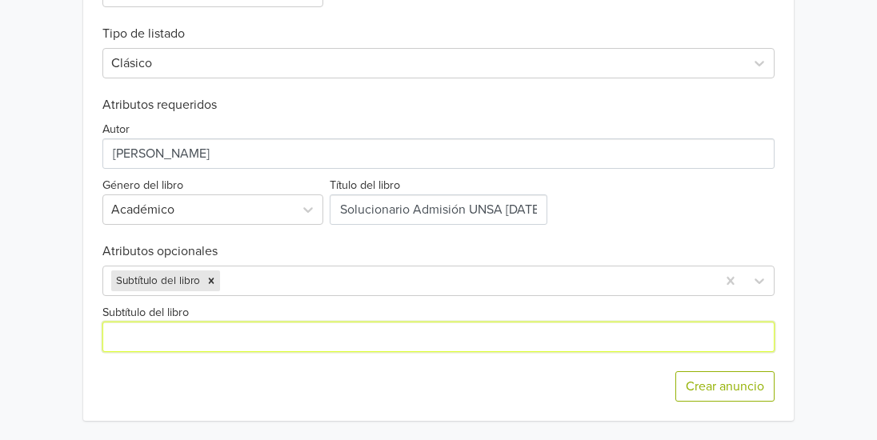
paste input "Biomédicas, Ingenierías y Sociales"
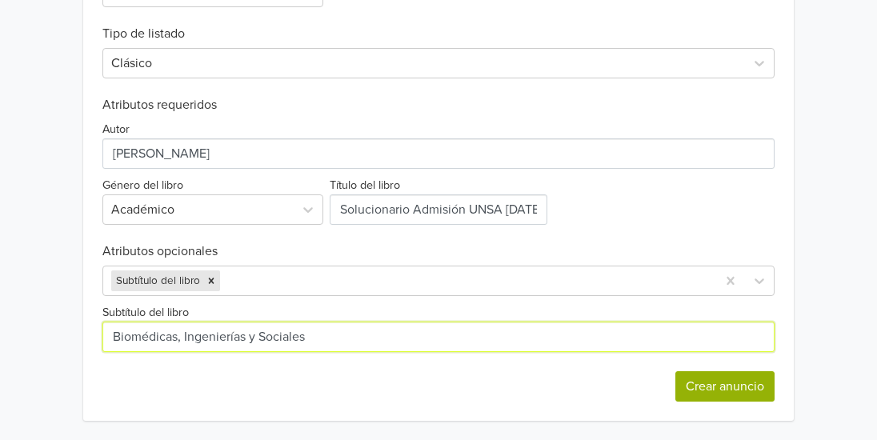
type input "Biomédicas, Ingenierías y Sociales"
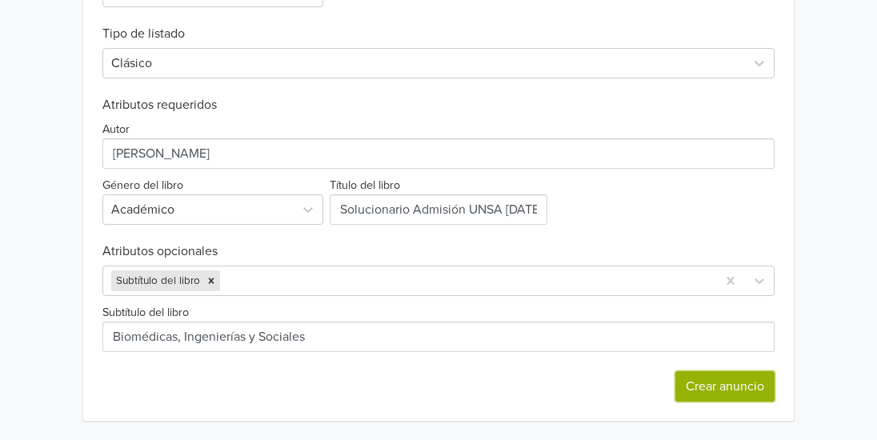
click at [719, 386] on button "Crear anuncio" at bounding box center [724, 386] width 99 height 30
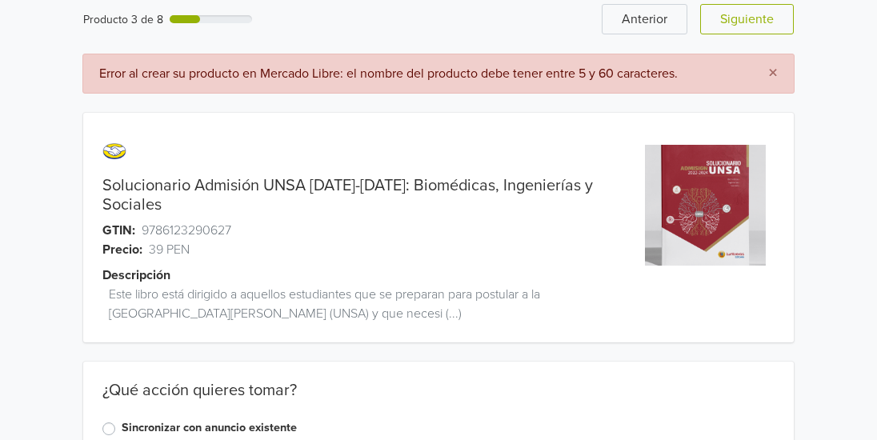
scroll to position [0, 0]
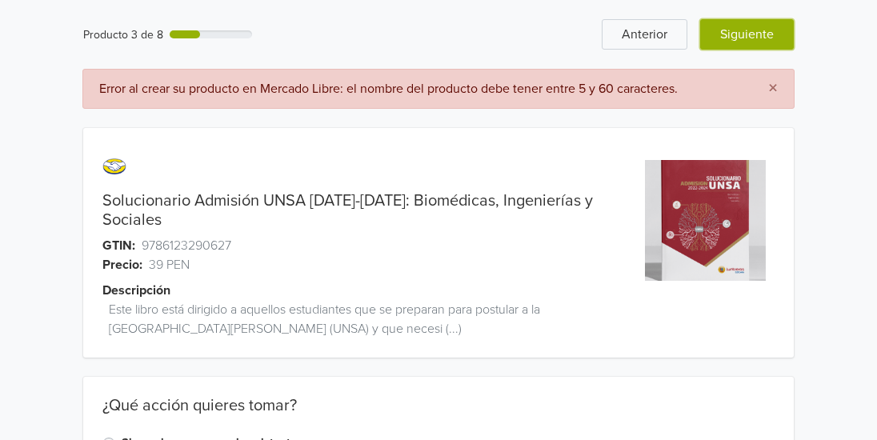
click at [760, 24] on button "Siguiente" at bounding box center [747, 34] width 94 height 30
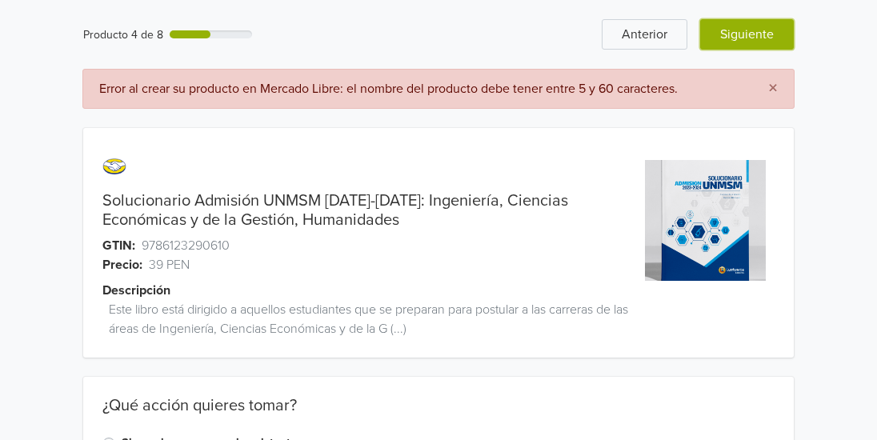
click at [727, 47] on button "Siguiente" at bounding box center [747, 34] width 94 height 30
click at [726, 48] on button "Siguiente" at bounding box center [747, 34] width 94 height 30
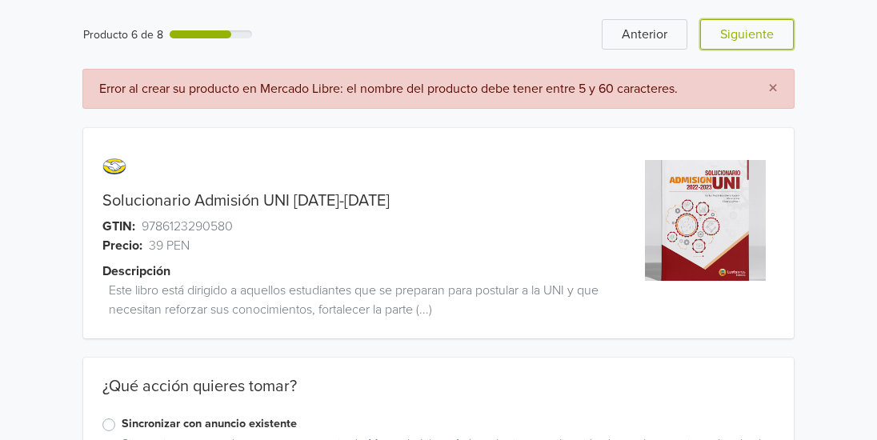
click at [726, 48] on button "Siguiente" at bounding box center [747, 34] width 94 height 30
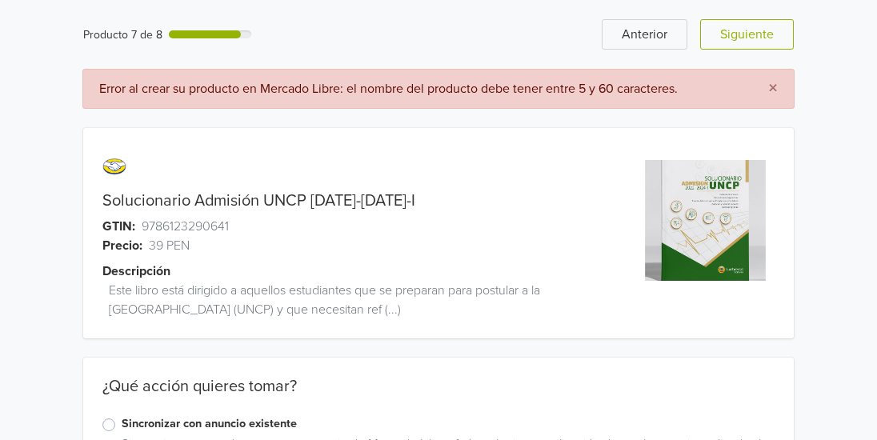
click at [294, 194] on link "Solucionario Admisión UNCP [DATE]-[DATE]-I" at bounding box center [258, 200] width 313 height 19
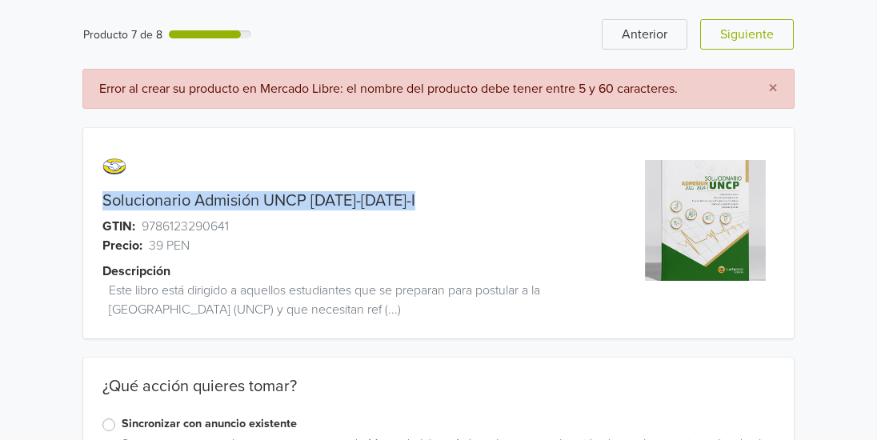
click at [294, 194] on link "Solucionario Admisión UNCP [DATE]-[DATE]-I" at bounding box center [258, 200] width 313 height 19
copy link "Solucionario Admisión UNCP [DATE]-[DATE]-I"
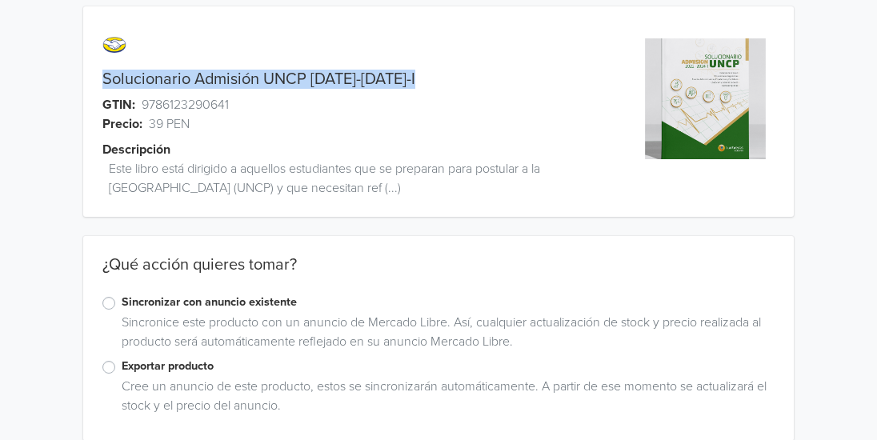
scroll to position [142, 0]
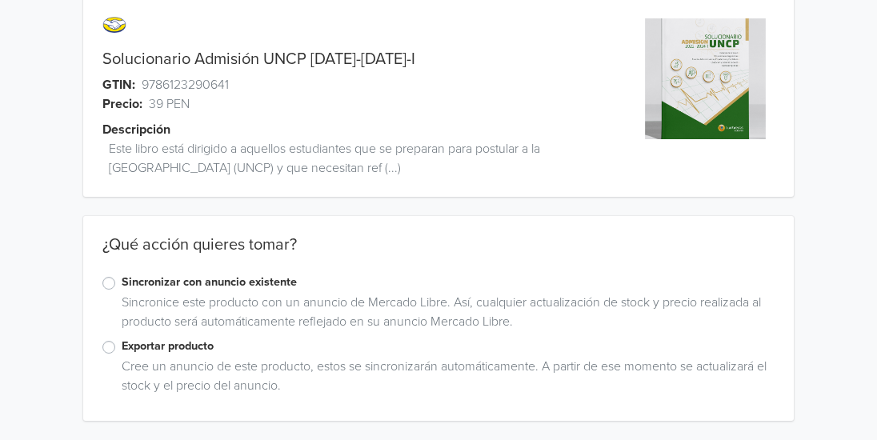
click at [122, 346] on label "Exportar producto" at bounding box center [448, 347] width 653 height 18
click at [0, 0] on input "Exportar producto" at bounding box center [0, 0] width 0 height 0
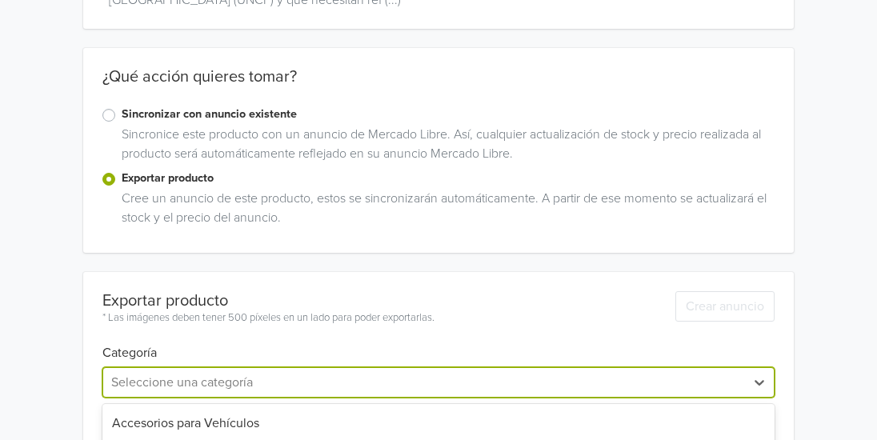
scroll to position [454, 0]
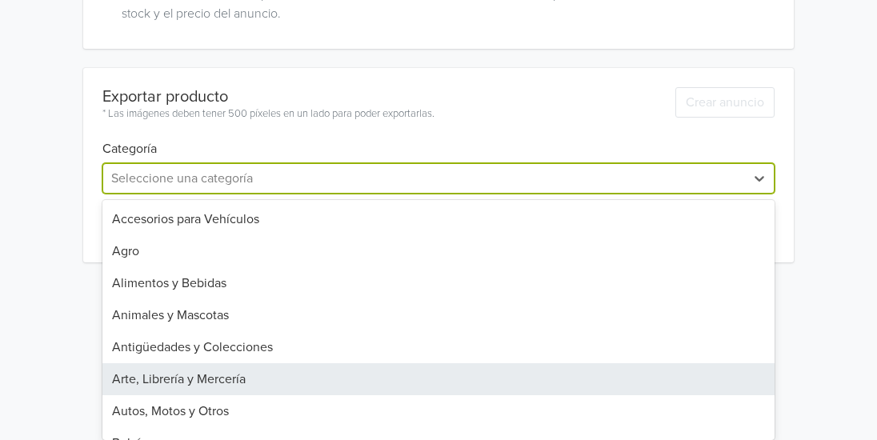
click at [715, 194] on div "31 results available. Use Up and Down to choose options, press Enter to select …" at bounding box center [438, 178] width 672 height 30
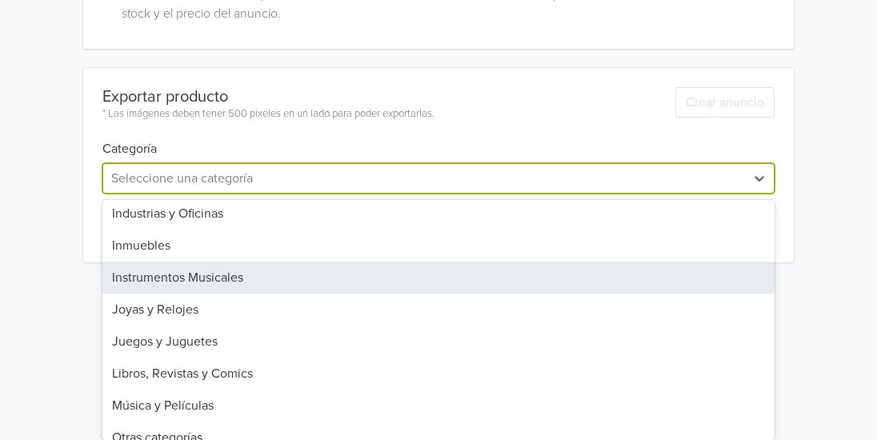
scroll to position [614, 0]
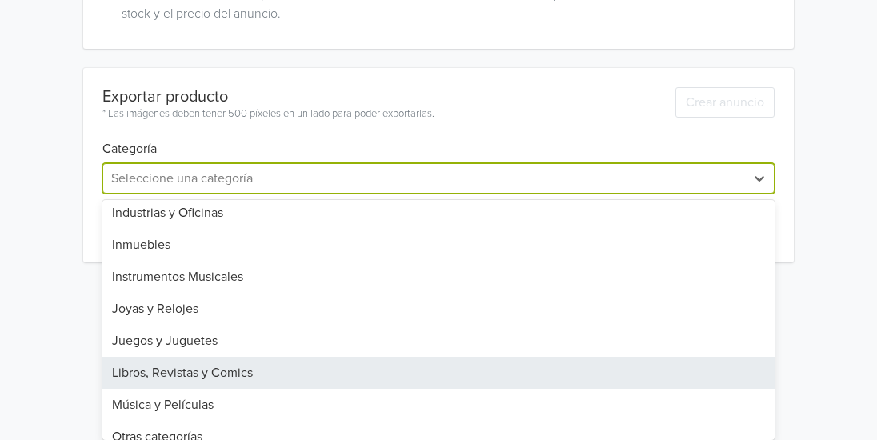
click at [307, 365] on div "Libros, Revistas y Comics" at bounding box center [438, 373] width 672 height 32
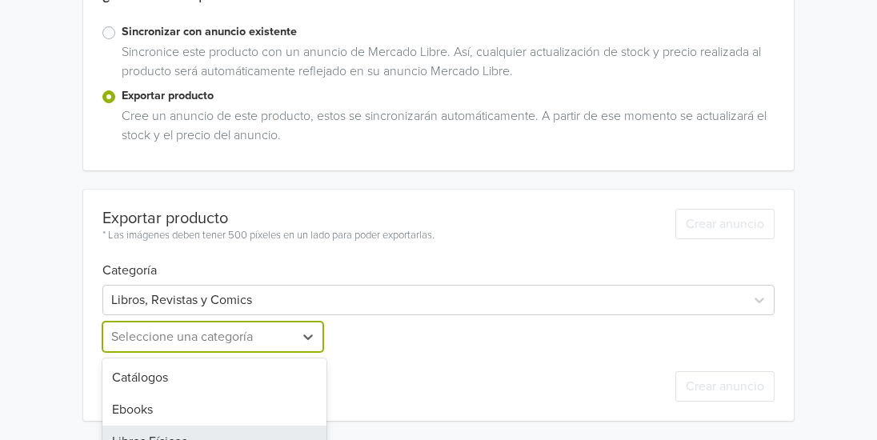
scroll to position [418, 0]
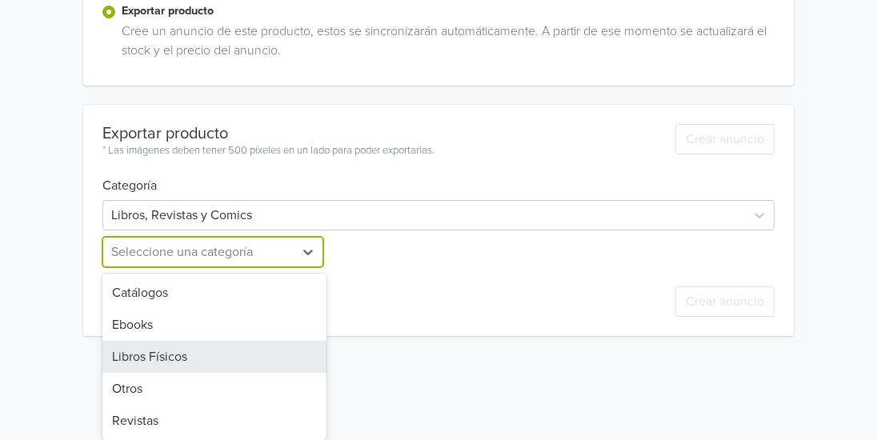
click at [286, 267] on div "5 results available. Use Up and Down to choose options, press Enter to select t…" at bounding box center [214, 252] width 224 height 30
click at [249, 349] on div "Libros Físicos" at bounding box center [214, 357] width 224 height 32
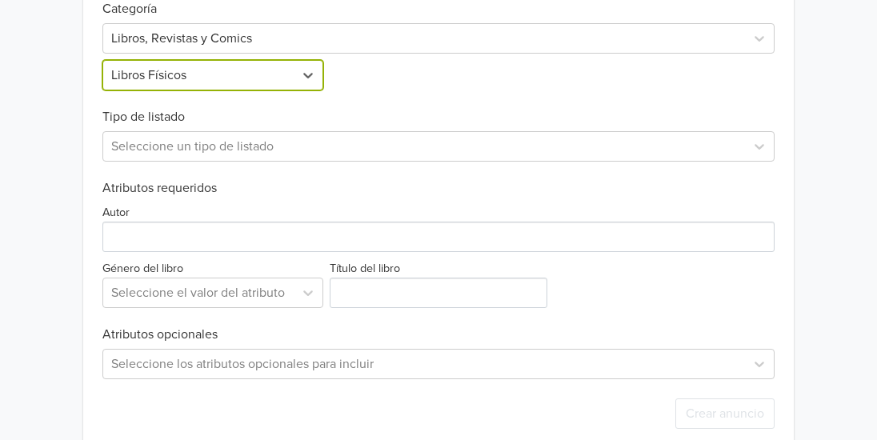
scroll to position [603, 0]
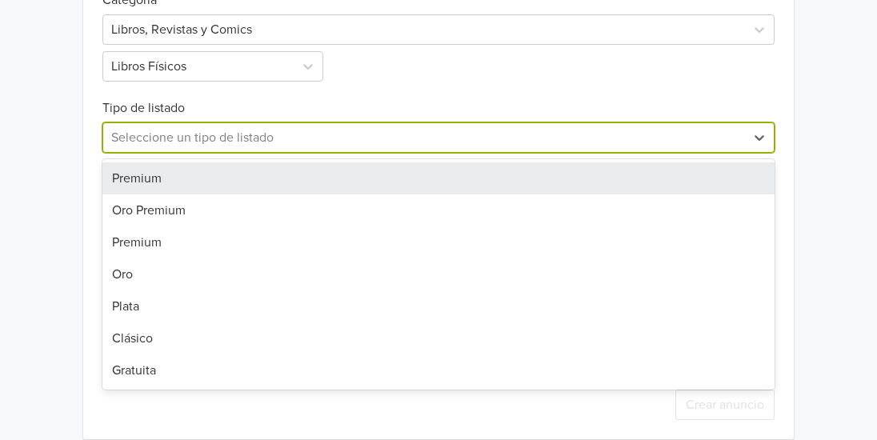
click at [554, 143] on div at bounding box center [423, 137] width 625 height 22
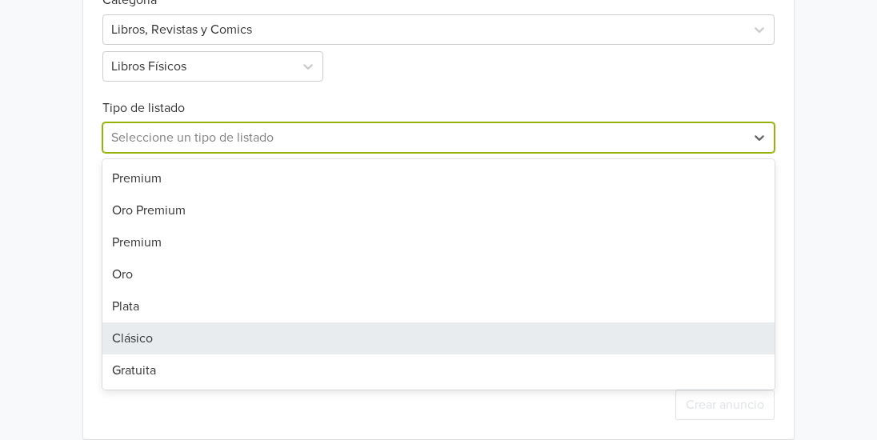
click at [308, 351] on div "Clásico" at bounding box center [438, 338] width 672 height 32
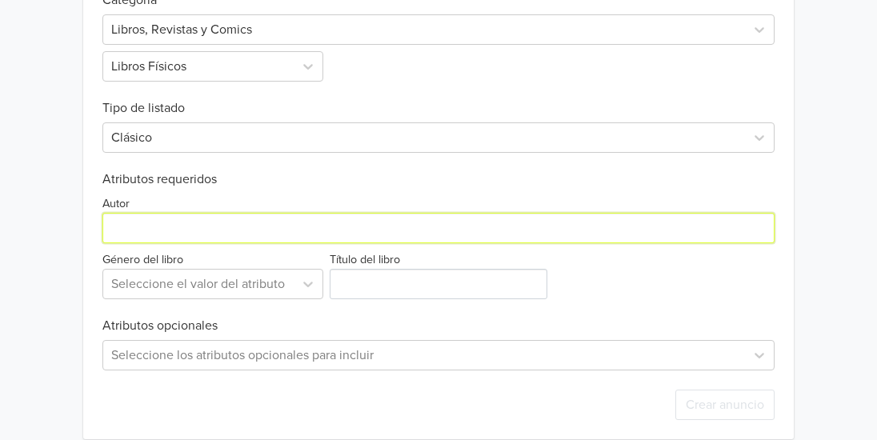
click at [244, 231] on input "Autor" at bounding box center [438, 228] width 672 height 30
type input "Lumbreras"
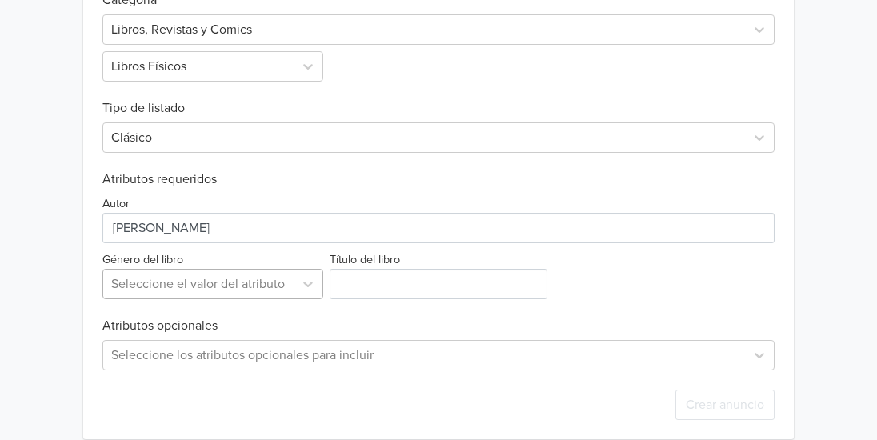
scroll to position [621, 0]
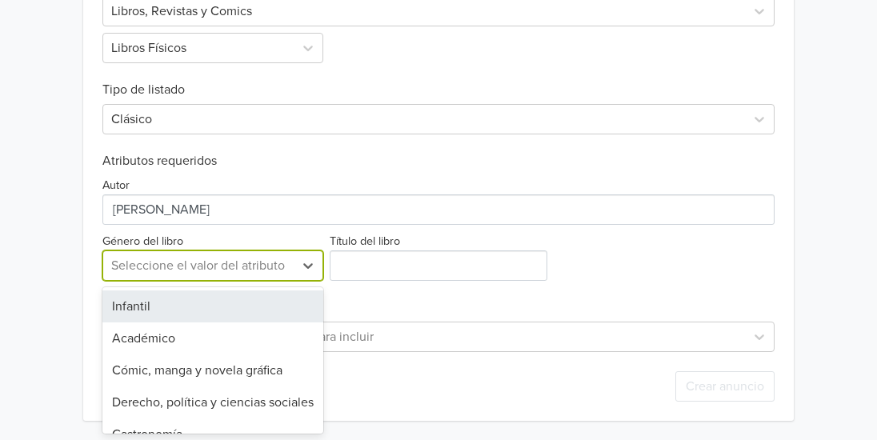
click at [230, 285] on div "Exportar producto * Las imágenes deben tener 500 píxeles en un lado para poder …" at bounding box center [438, 161] width 672 height 520
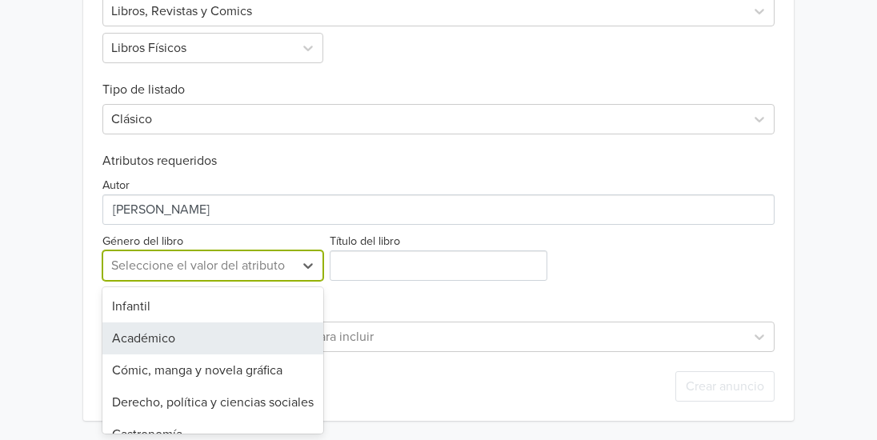
click at [186, 339] on div "Académico" at bounding box center [212, 338] width 221 height 32
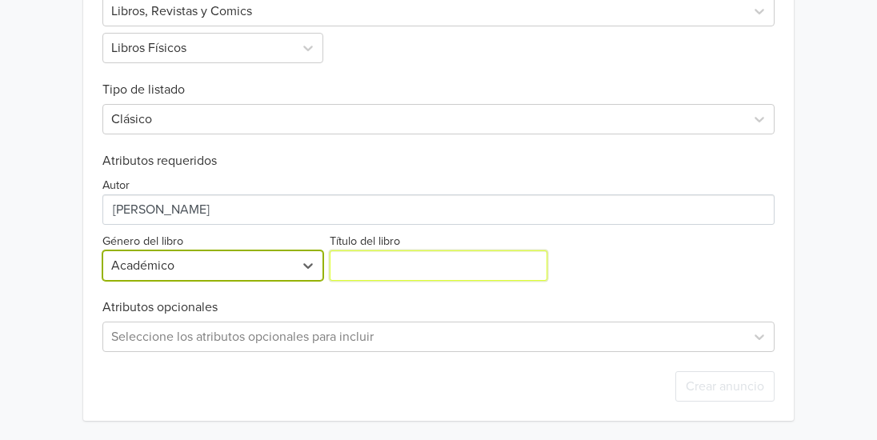
click at [376, 261] on input "Título del libro" at bounding box center [439, 265] width 218 height 30
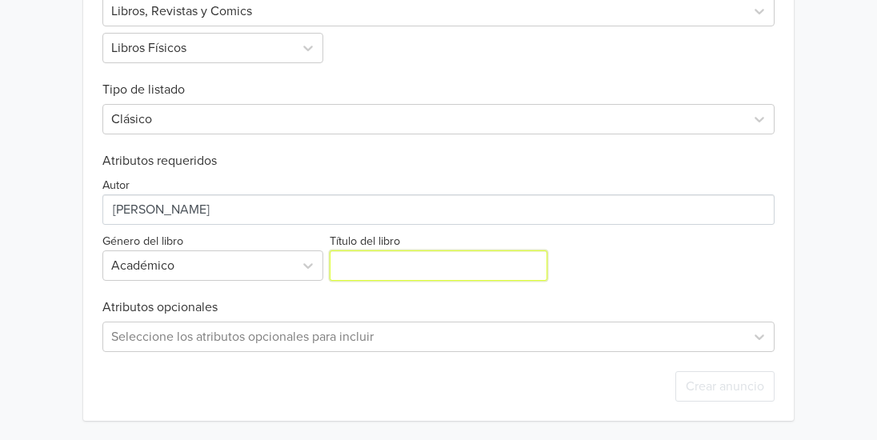
paste input "Solucionario Admisión UNCP [DATE]-[DATE]-I"
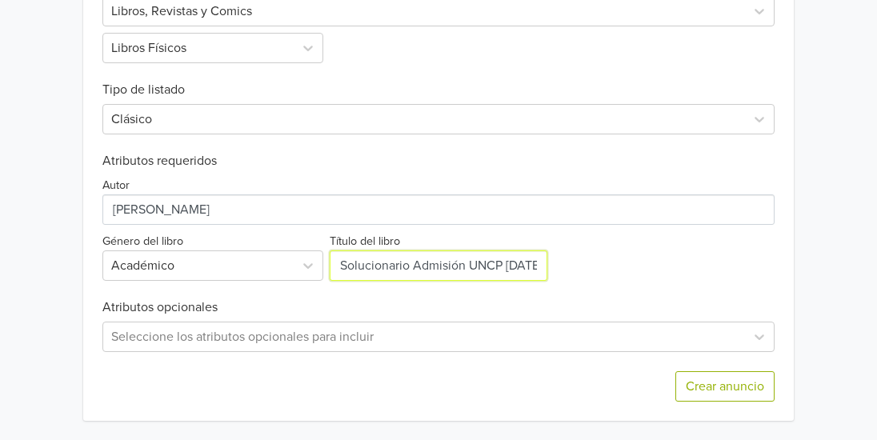
scroll to position [0, 40]
type input "Solucionario Admisión UNCP [DATE]-[DATE]-I"
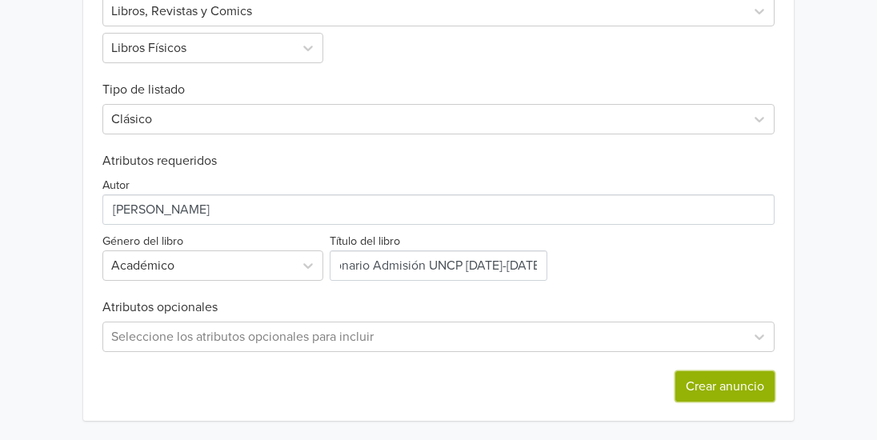
scroll to position [0, 0]
click at [720, 381] on button "Crear anuncio" at bounding box center [724, 386] width 99 height 30
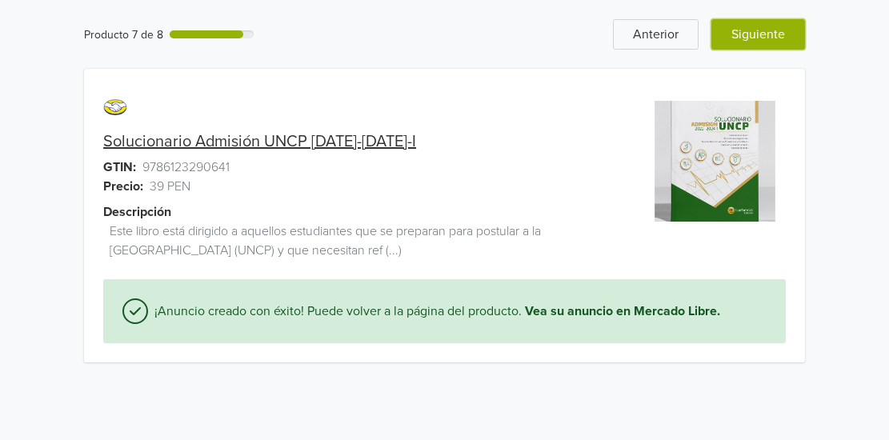
click at [751, 41] on button "Siguiente" at bounding box center [758, 34] width 94 height 30
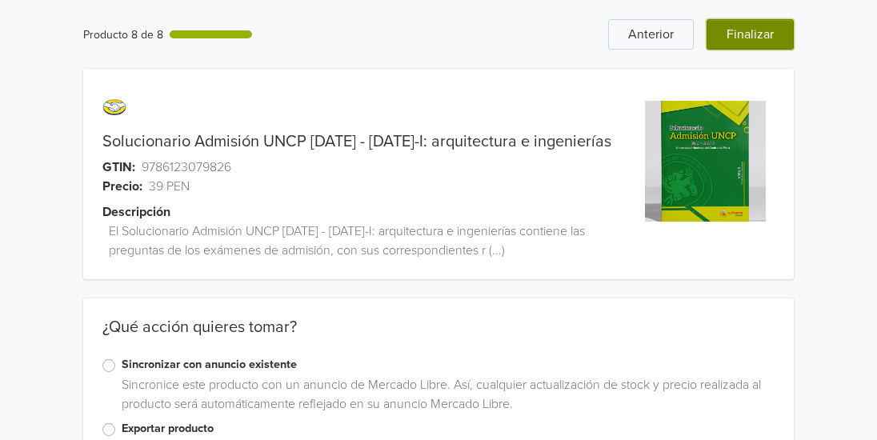
click at [781, 31] on button "Finalizar" at bounding box center [749, 34] width 87 height 30
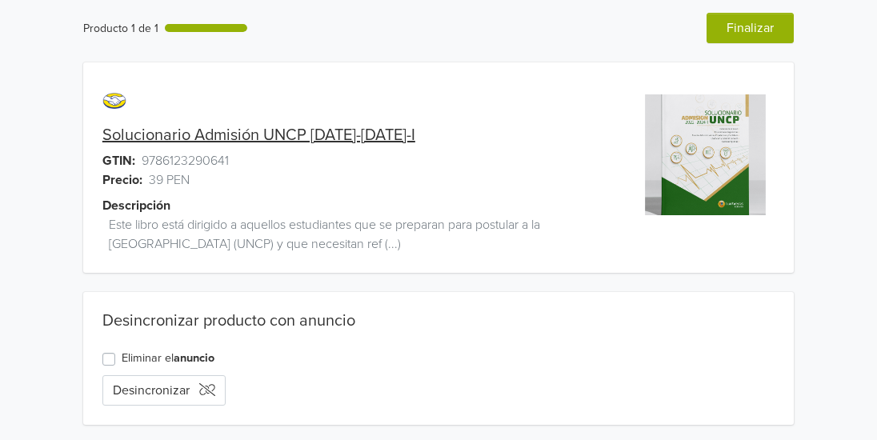
scroll to position [10, 0]
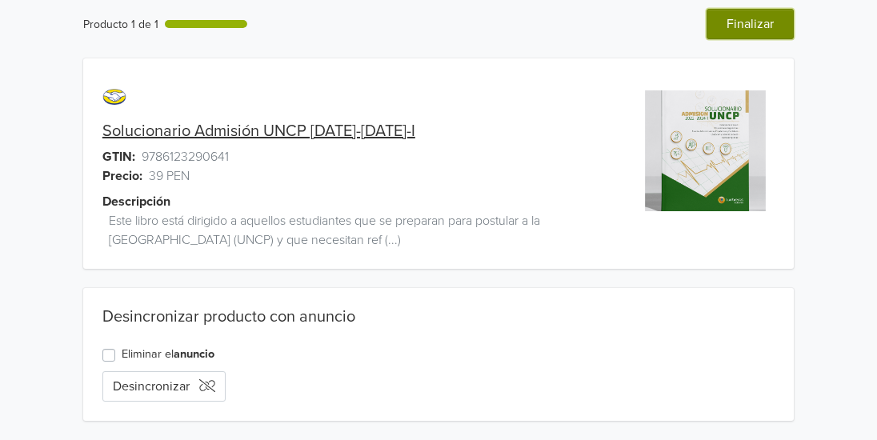
click at [769, 22] on button "Finalizar" at bounding box center [749, 24] width 87 height 30
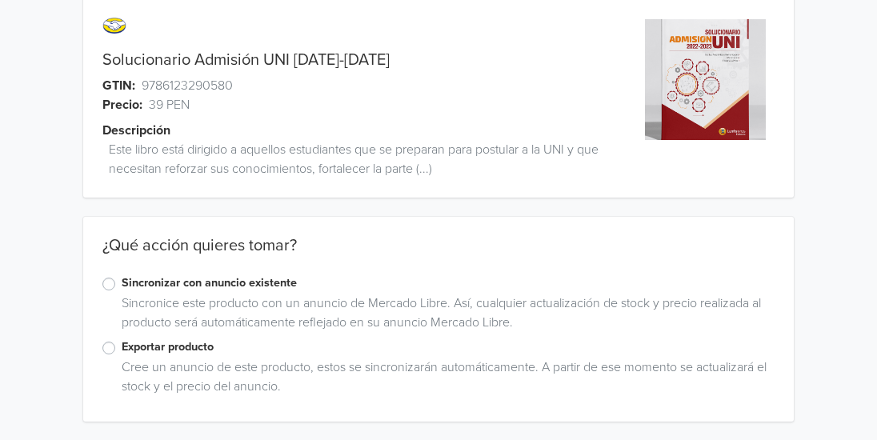
scroll to position [82, 0]
click at [122, 342] on label "Exportar producto" at bounding box center [448, 347] width 653 height 18
click at [0, 0] on input "Exportar producto" at bounding box center [0, 0] width 0 height 0
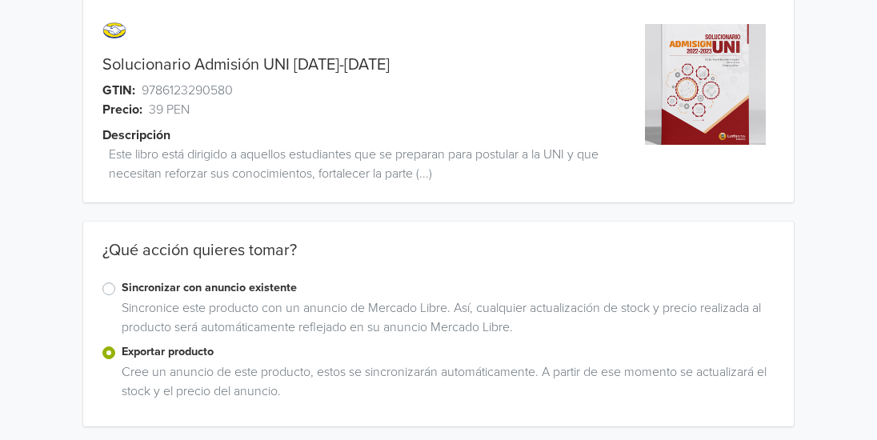
scroll to position [2, 0]
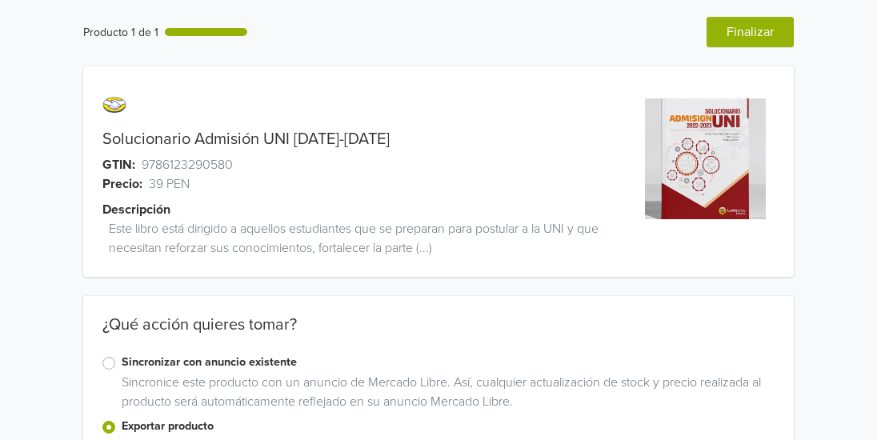
click at [224, 139] on link "Solucionario Admisión UNI 2022-2023" at bounding box center [245, 139] width 287 height 19
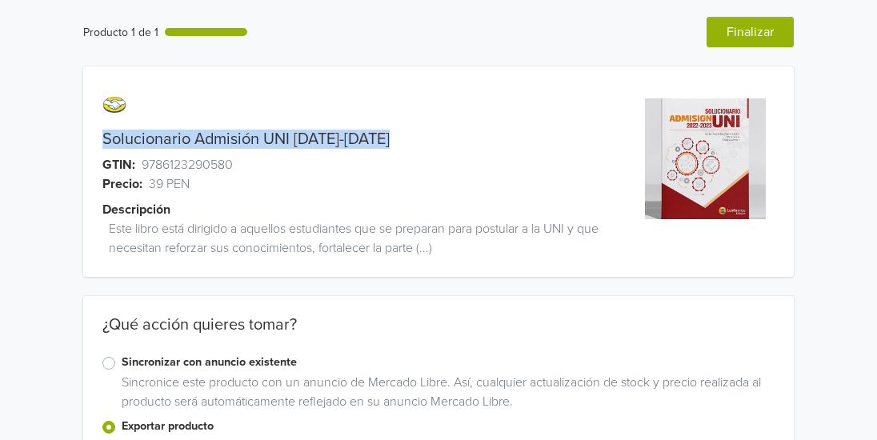
click at [224, 139] on link "Solucionario Admisión UNI 2022-2023" at bounding box center [245, 139] width 287 height 19
copy link "Solucionario Admisión UNI 2022-2023"
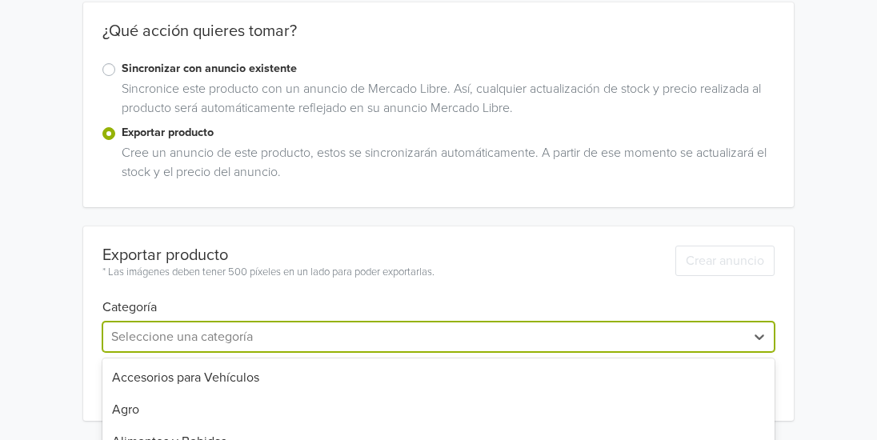
scroll to position [454, 0]
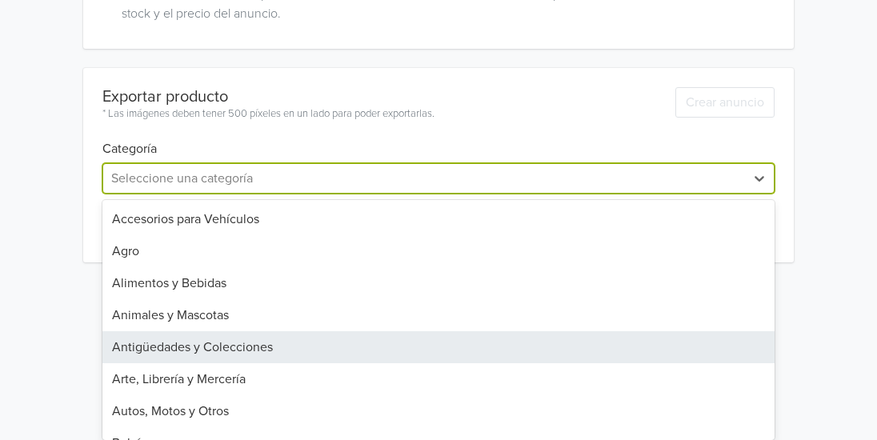
click at [452, 194] on div "31 results available. Use Up and Down to choose options, press Enter to select …" at bounding box center [438, 178] width 672 height 30
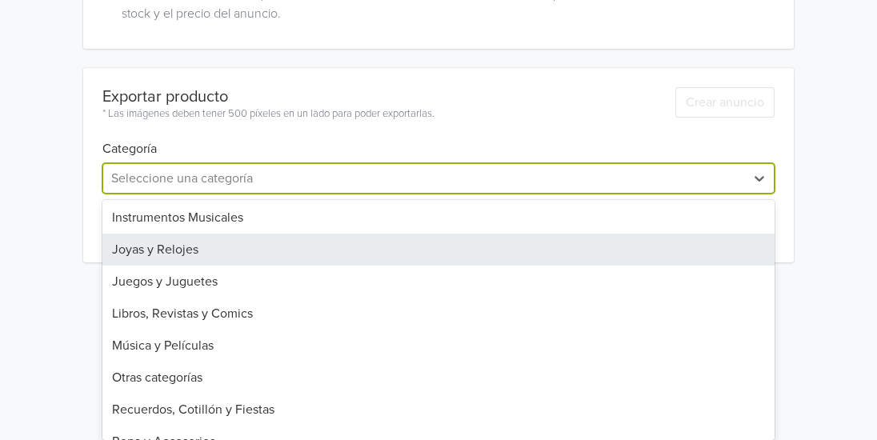
scroll to position [678, 0]
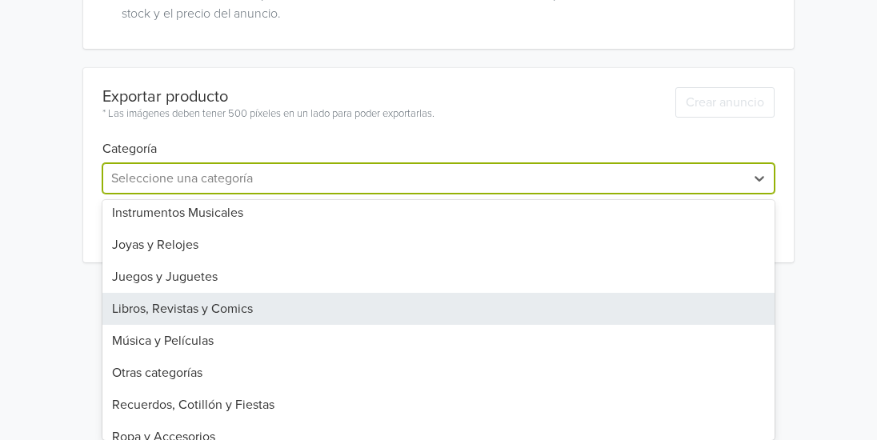
click at [379, 314] on div "Libros, Revistas y Comics" at bounding box center [438, 309] width 672 height 32
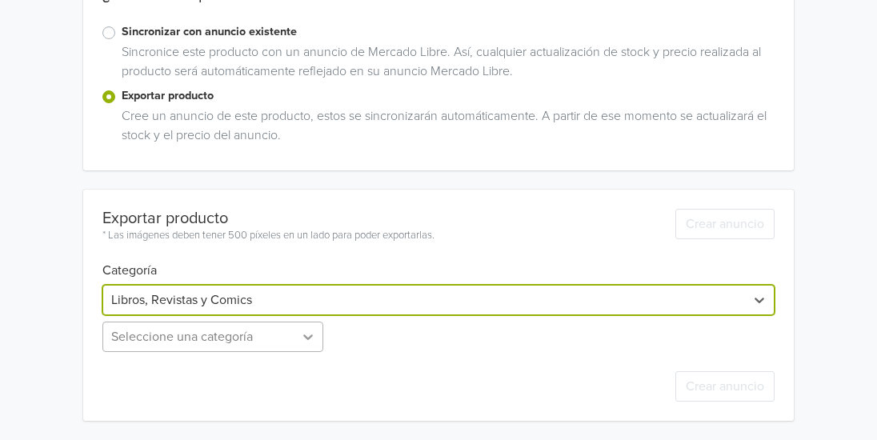
scroll to position [418, 0]
click at [297, 346] on div "Seleccione una categoría" at bounding box center [214, 337] width 224 height 30
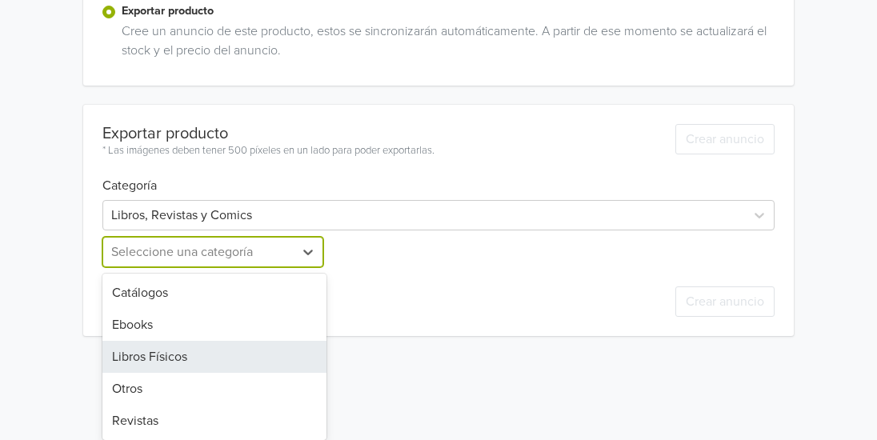
click at [289, 347] on div "Libros Físicos" at bounding box center [214, 357] width 224 height 32
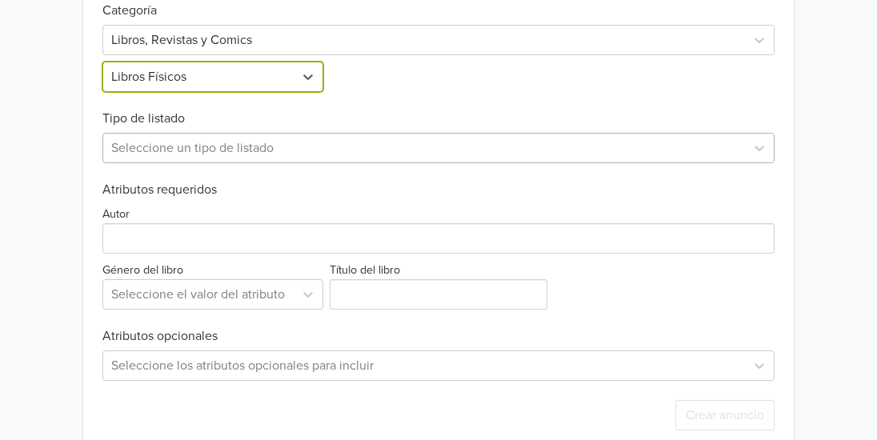
scroll to position [621, 0]
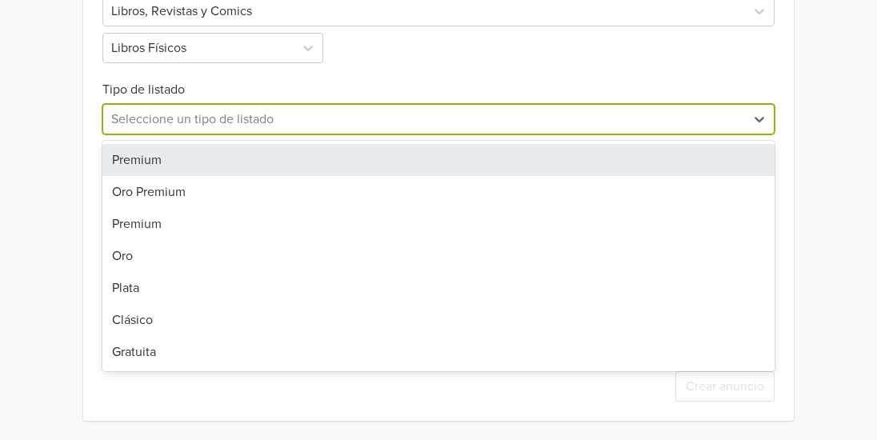
click at [470, 122] on div at bounding box center [423, 119] width 625 height 22
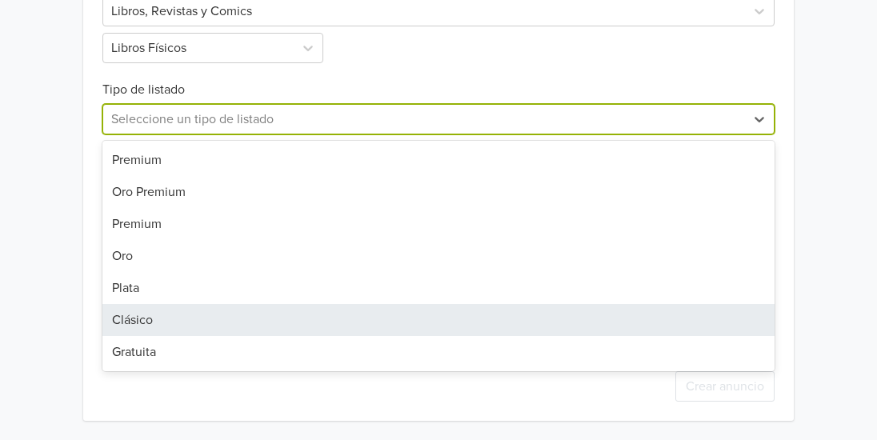
click at [329, 323] on div "Clásico" at bounding box center [438, 320] width 672 height 32
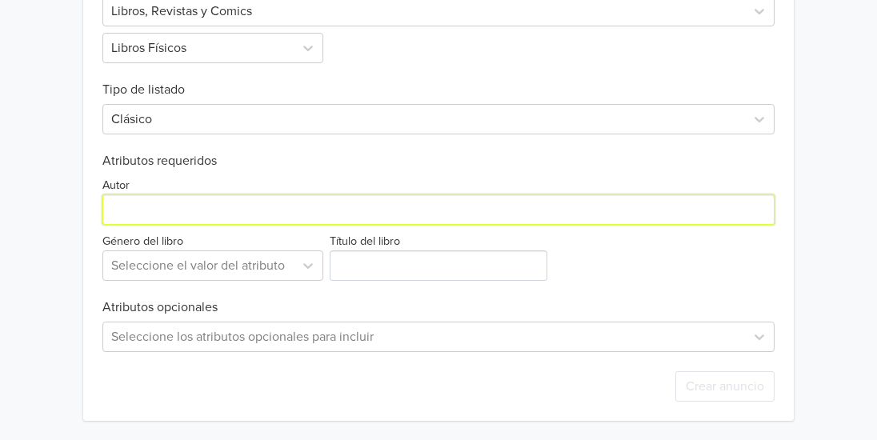
click at [292, 209] on input "Autor" at bounding box center [438, 209] width 672 height 30
type input "Lumbreras"
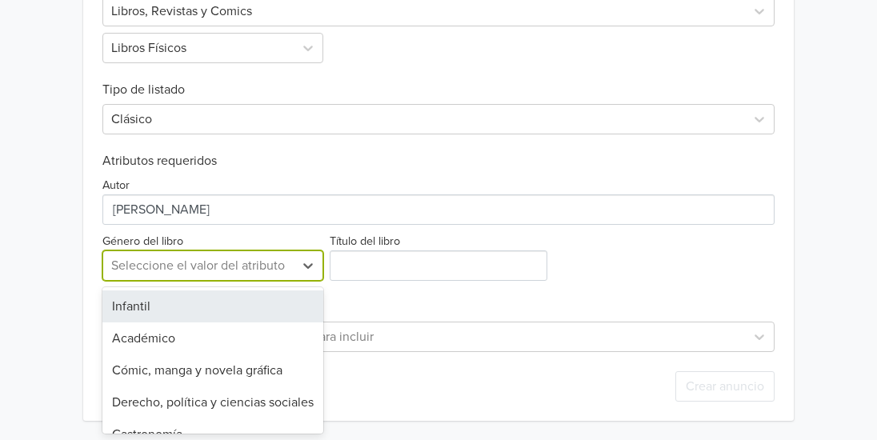
click at [248, 260] on div at bounding box center [198, 265] width 174 height 22
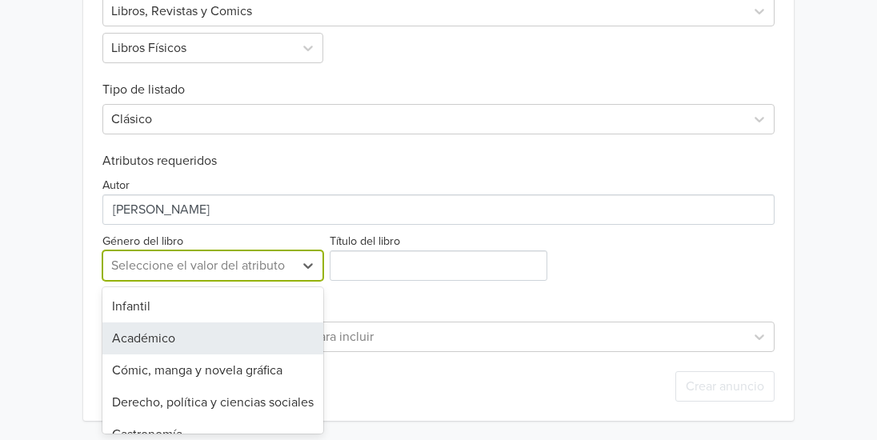
click at [221, 333] on div "Académico" at bounding box center [212, 338] width 221 height 32
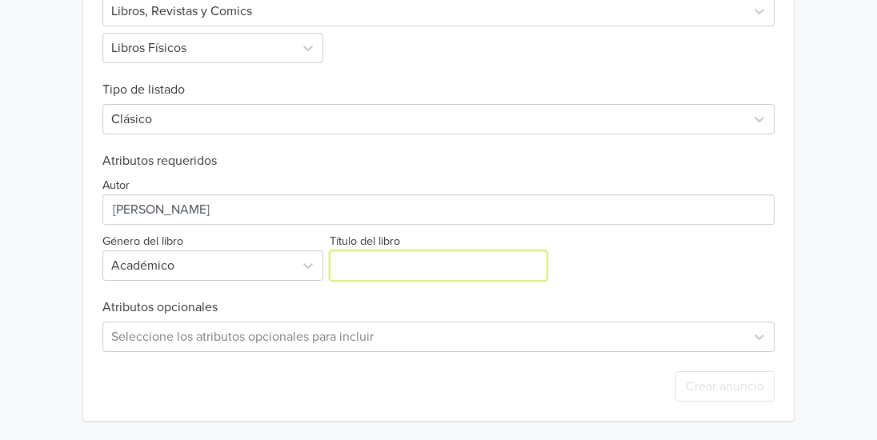
click at [378, 262] on input "Título del libro" at bounding box center [439, 265] width 218 height 30
paste input "Solucionario Admisión UNI 2022-2023"
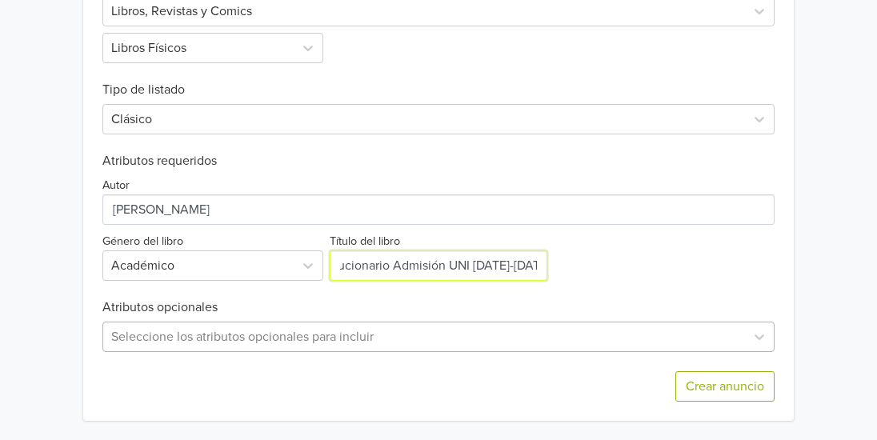
type input "Solucionario Admisión UNI 2022-2023"
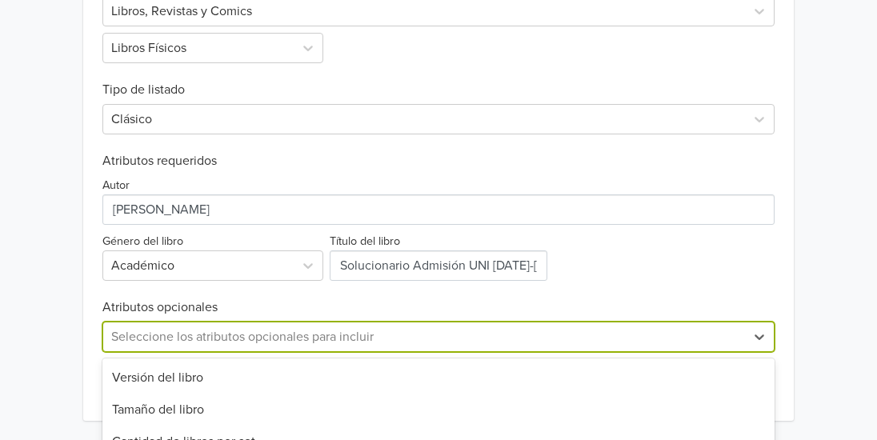
scroll to position [780, 0]
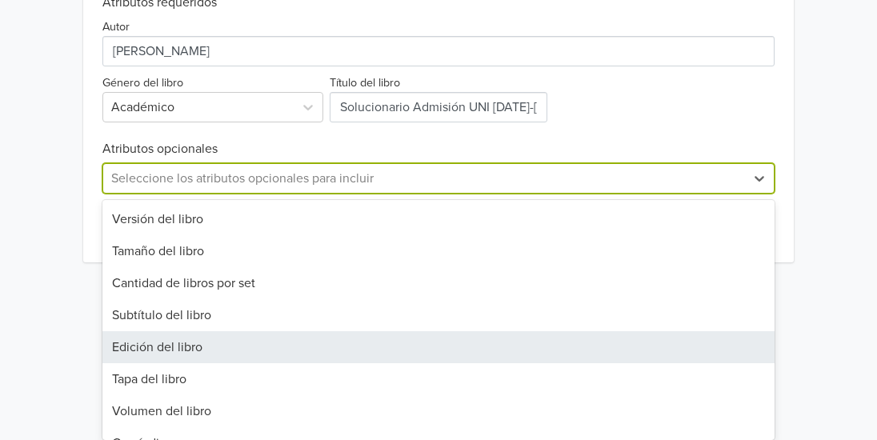
click at [454, 194] on div "39 results available. Use Up and Down to choose options, press Enter to select …" at bounding box center [438, 178] width 672 height 30
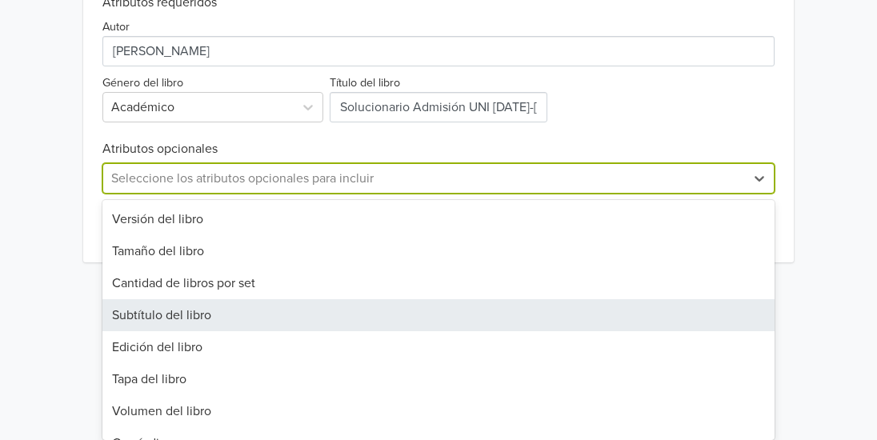
click at [348, 318] on div "Subtítulo del libro" at bounding box center [438, 315] width 672 height 32
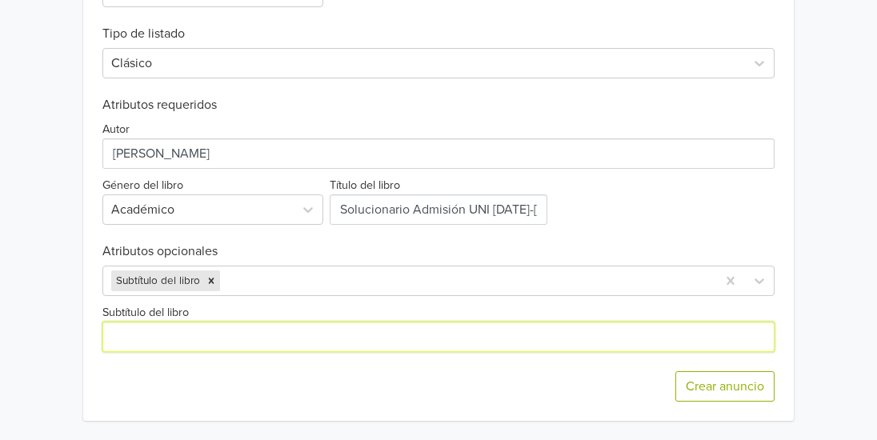
click at [318, 338] on input "Subtítulo del libro" at bounding box center [438, 337] width 672 height 30
paste input "Solucionario Admisión UNI 2022-2023"
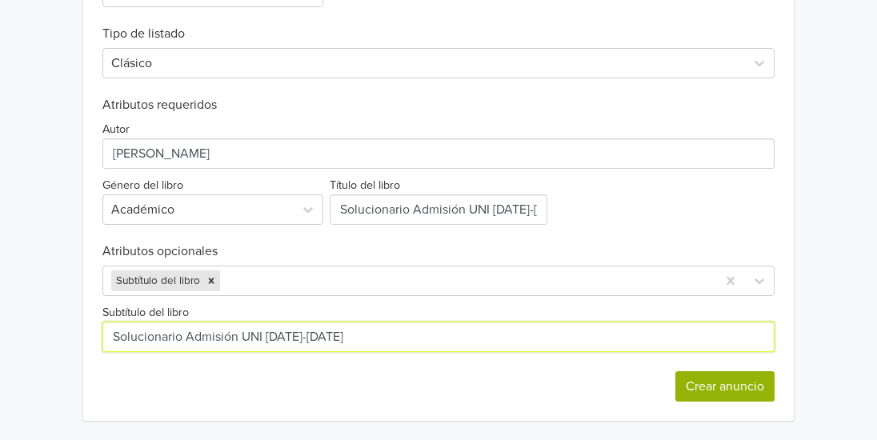
type input "Solucionario Admisión UNI 2022-2023"
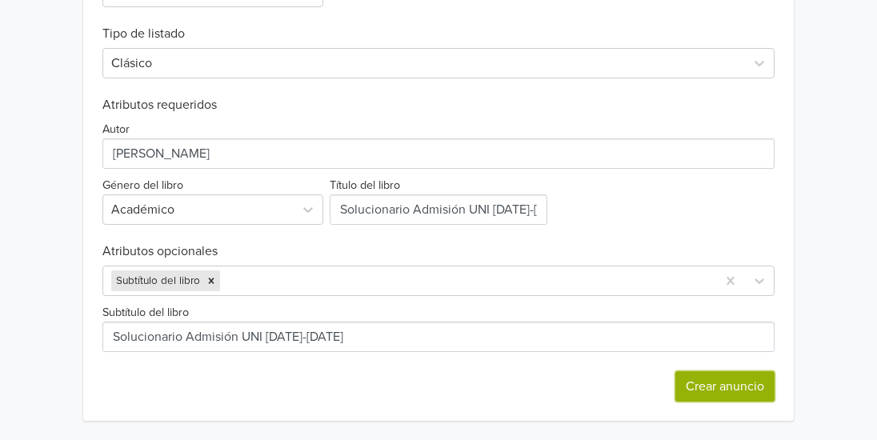
click at [713, 384] on button "Crear anuncio" at bounding box center [724, 386] width 99 height 30
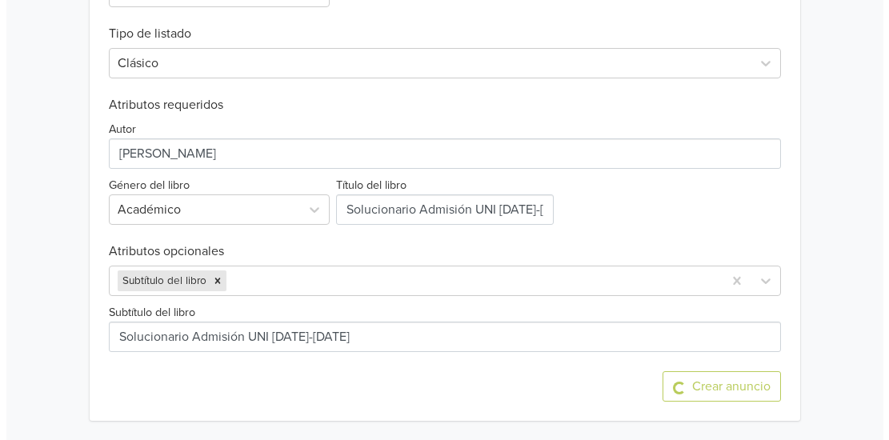
scroll to position [0, 0]
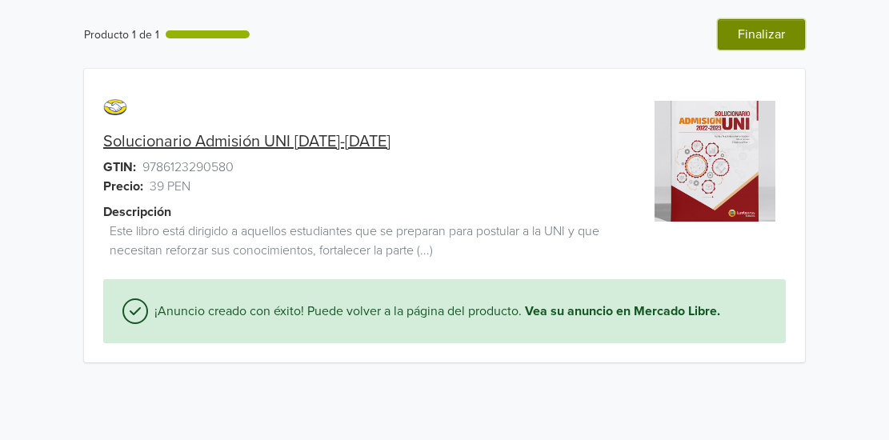
click at [776, 41] on button "Finalizar" at bounding box center [760, 34] width 87 height 30
